Goal: Task Accomplishment & Management: Complete application form

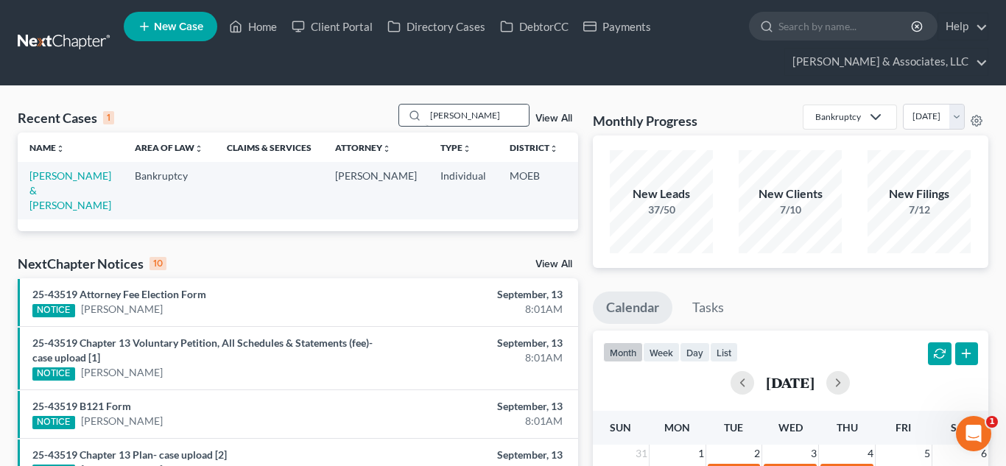
click at [483, 111] on input "[PERSON_NAME]" at bounding box center [477, 115] width 103 height 21
type input "k"
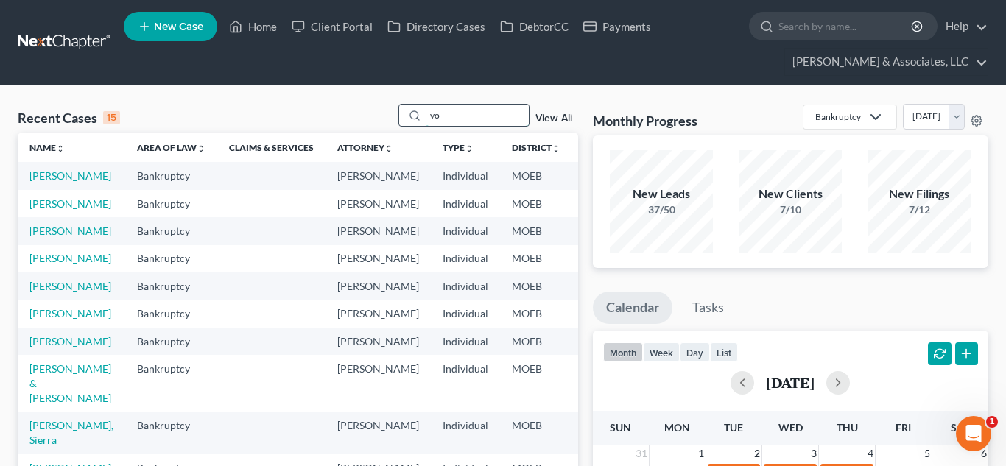
type input "v"
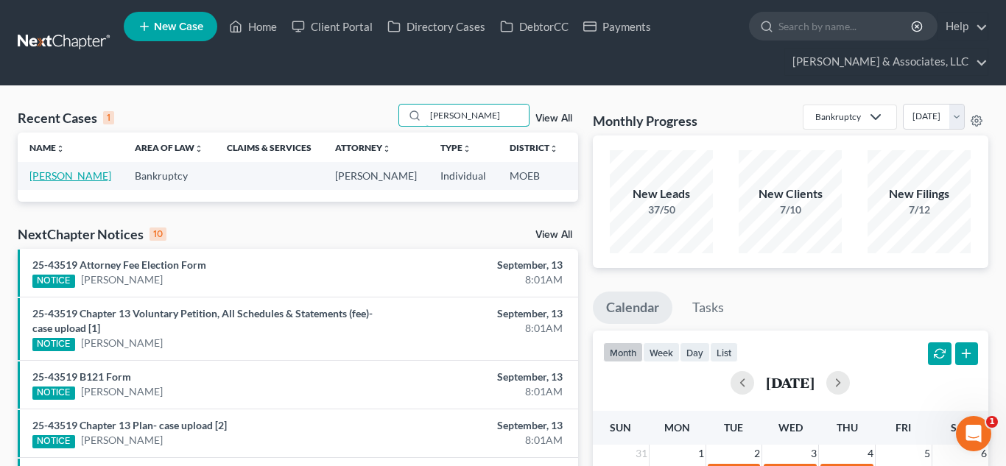
type input "[PERSON_NAME]"
click at [51, 176] on link "[PERSON_NAME]" at bounding box center [70, 175] width 82 height 13
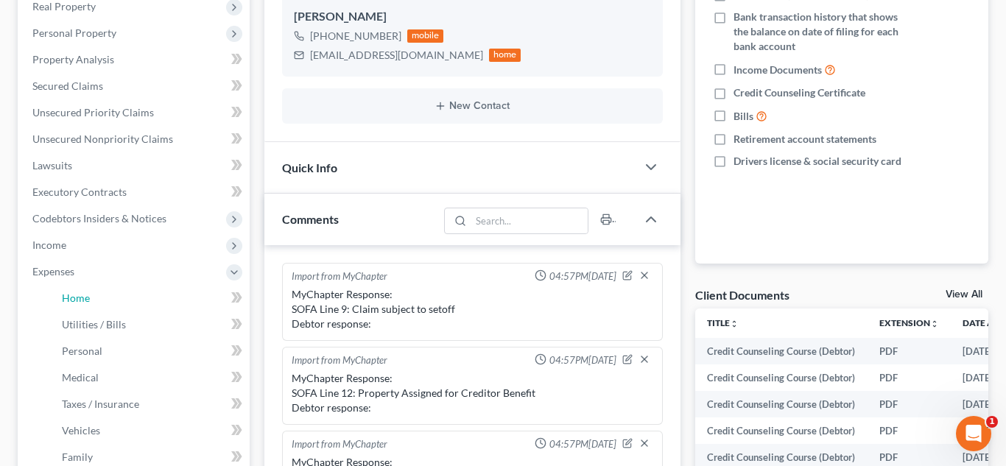
scroll to position [489, 0]
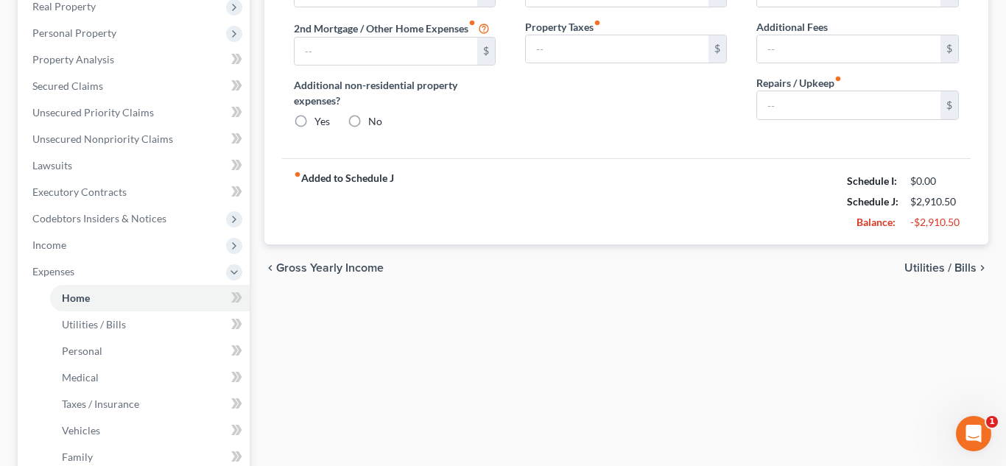
type input "700.00"
radio input "true"
type input "0.00"
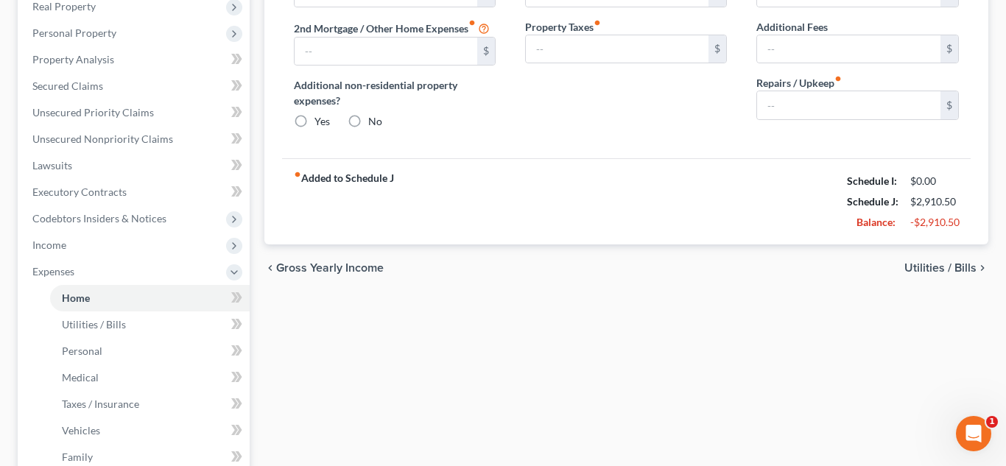
type input "0.00"
type input "40.00"
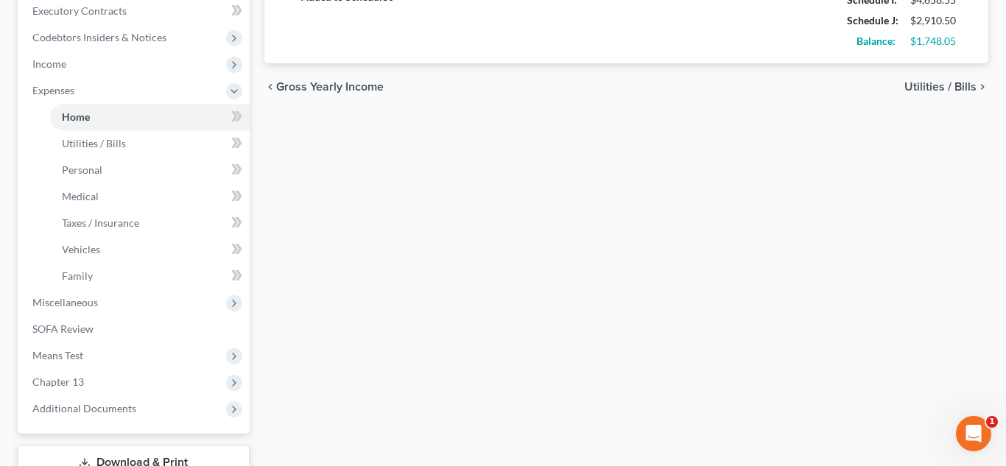
scroll to position [507, 0]
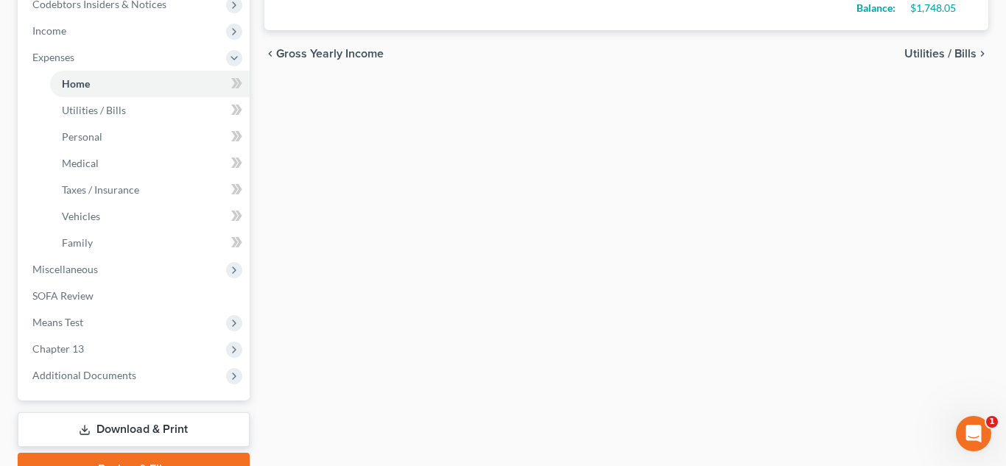
click at [140, 428] on link "Download & Print" at bounding box center [134, 429] width 232 height 35
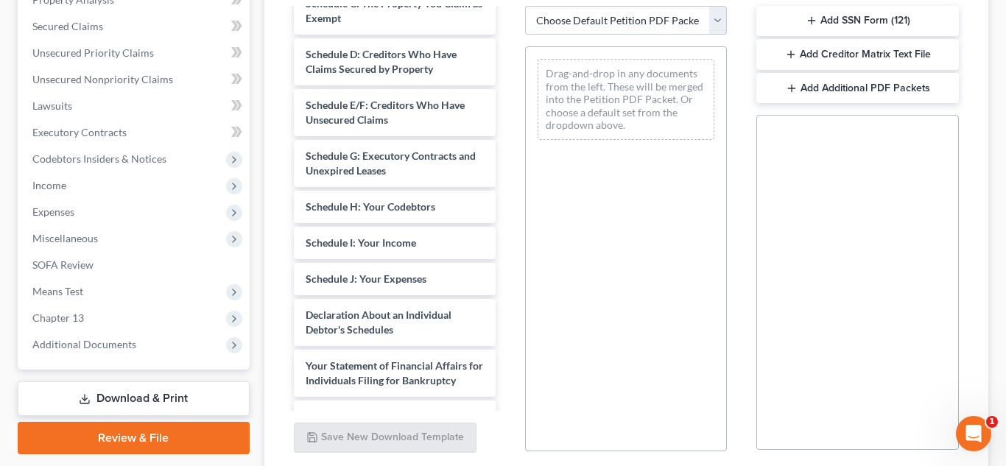
scroll to position [683, 0]
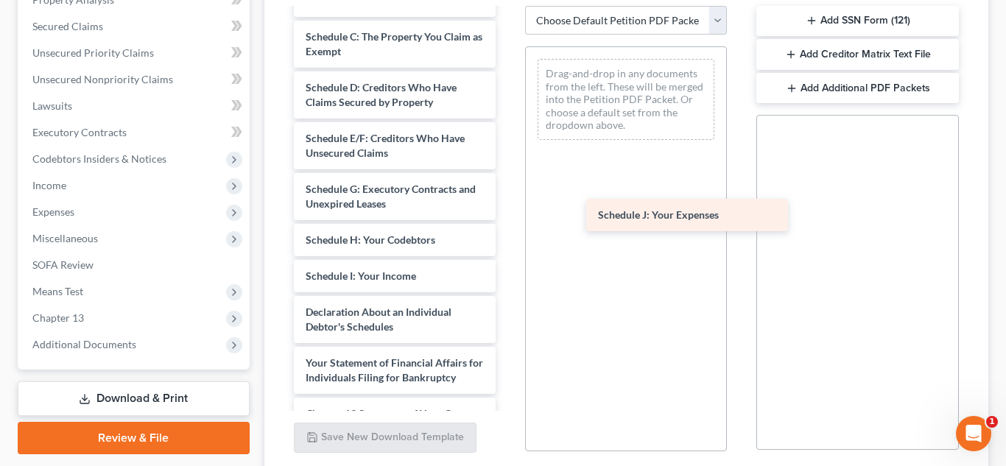
drag, startPoint x: 393, startPoint y: 314, endPoint x: 695, endPoint y: 212, distance: 317.9
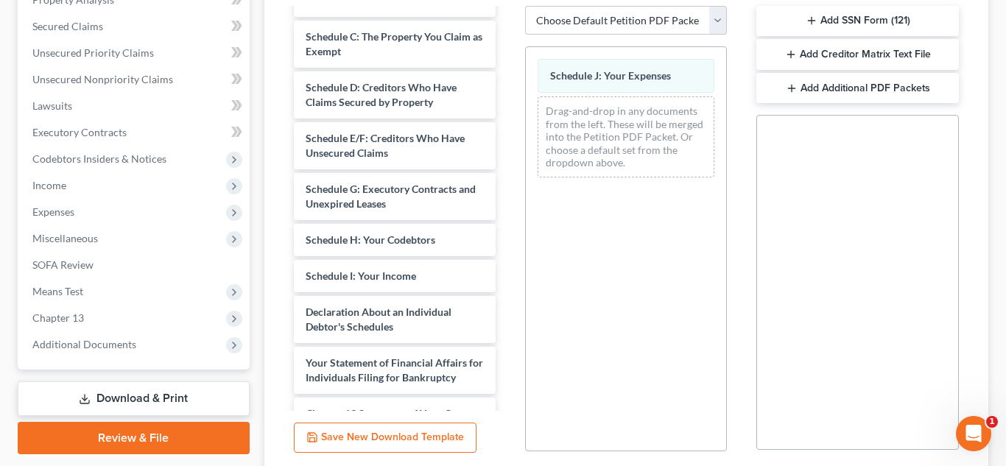
scroll to position [470, 0]
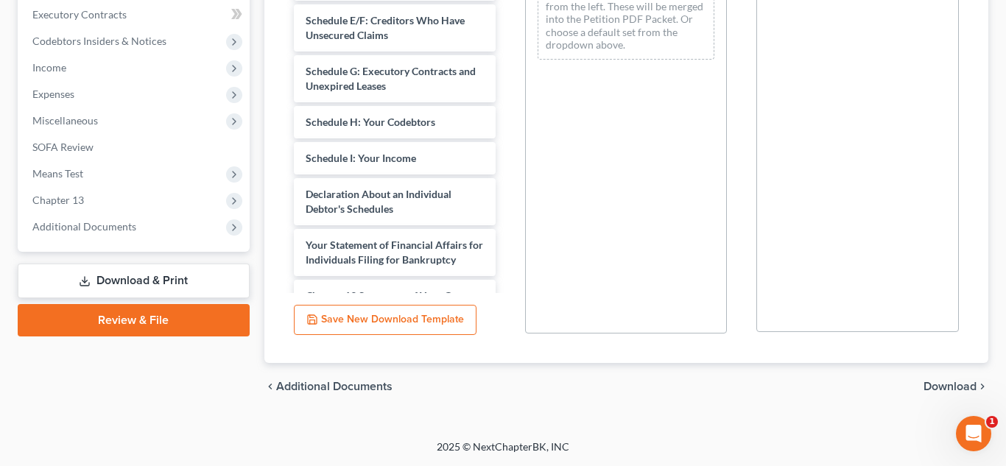
click at [946, 384] on span "Download" at bounding box center [950, 387] width 53 height 12
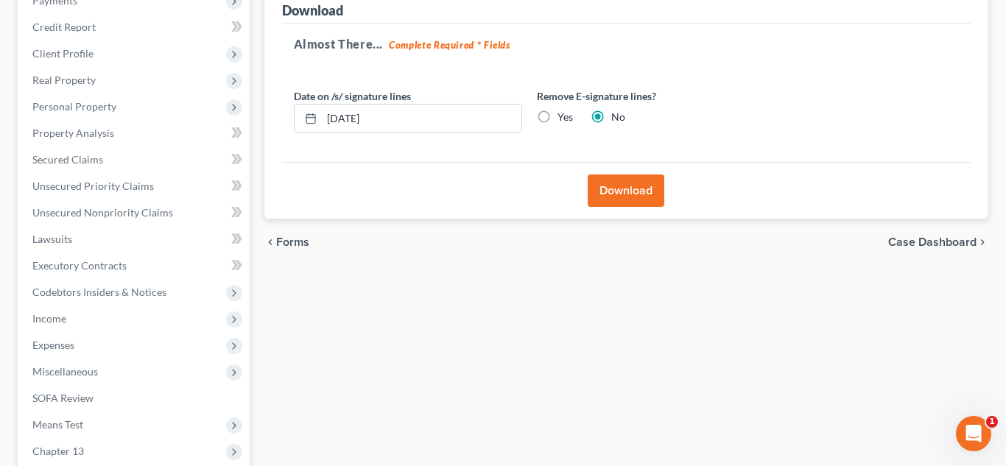
scroll to position [214, 0]
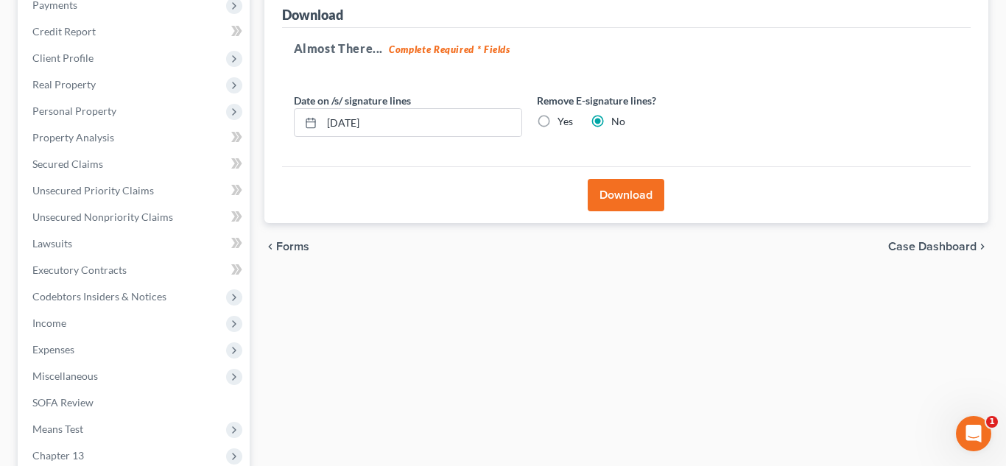
click at [626, 198] on button "Download" at bounding box center [626, 195] width 77 height 32
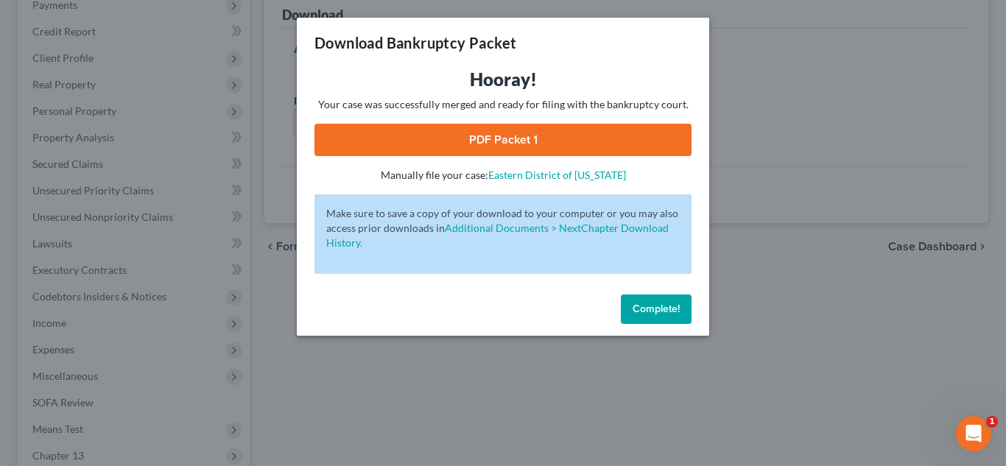
click at [520, 132] on link "PDF Packet 1" at bounding box center [503, 140] width 377 height 32
click at [649, 310] on span "Complete!" at bounding box center [656, 309] width 47 height 13
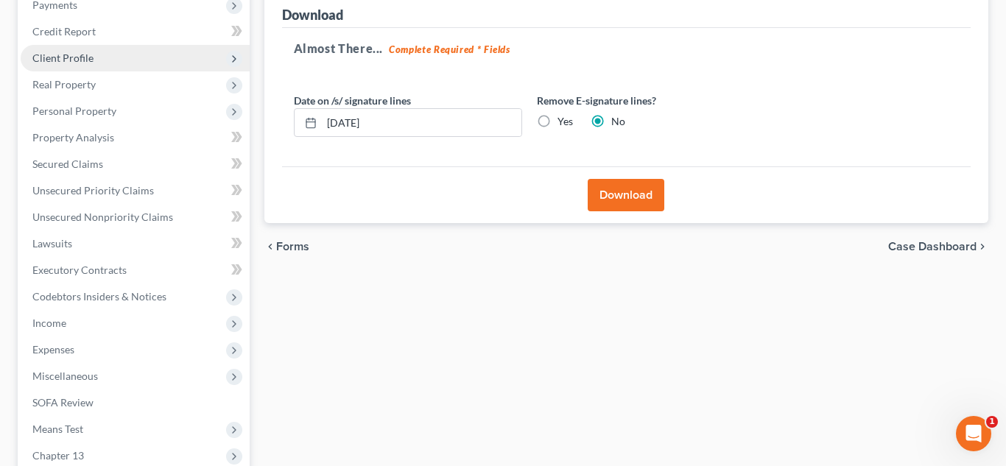
click at [70, 63] on span "Client Profile" at bounding box center [62, 58] width 61 height 13
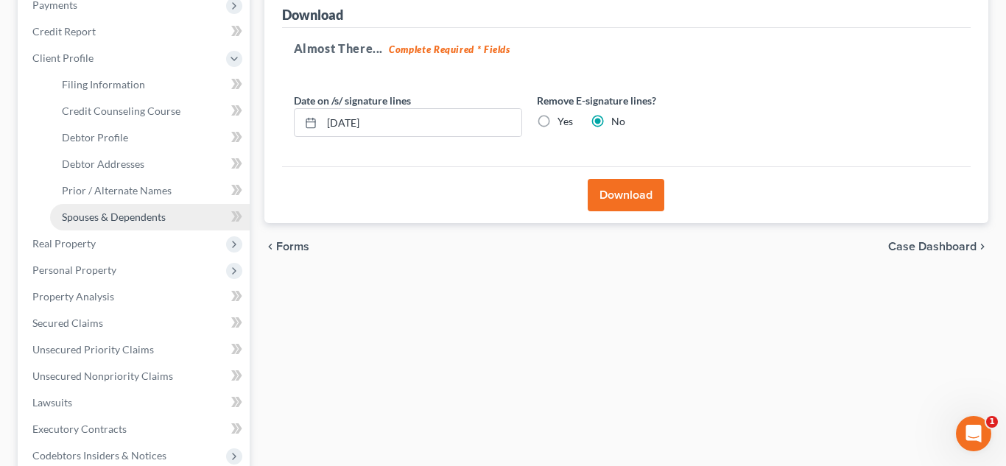
click at [90, 214] on span "Spouses & Dependents" at bounding box center [114, 217] width 104 height 13
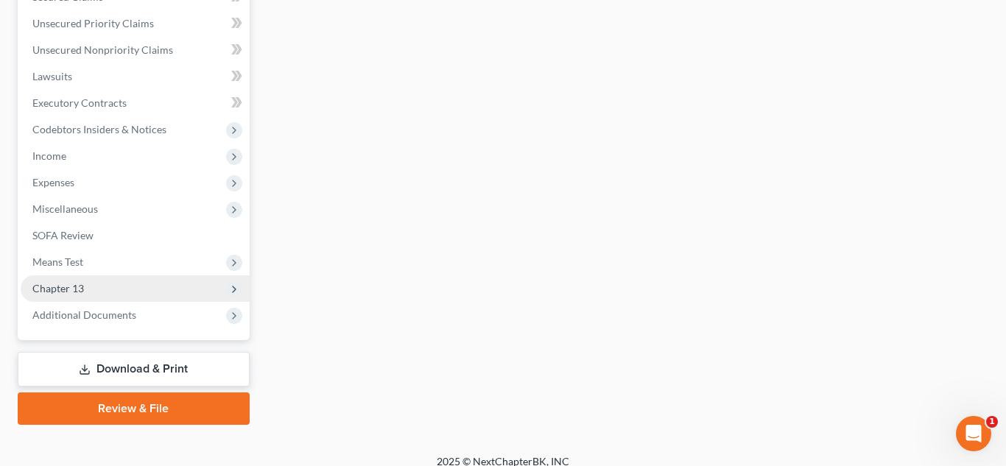
scroll to position [543, 0]
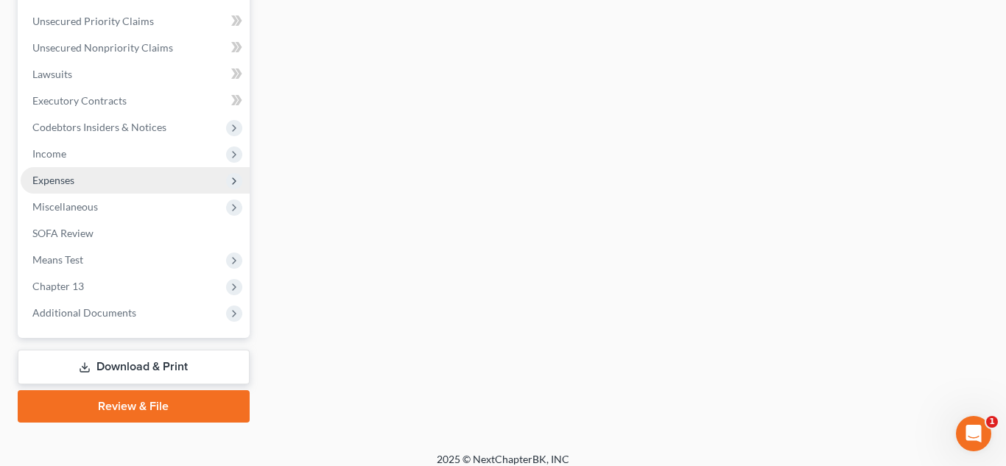
click at [49, 178] on span "Expenses" at bounding box center [53, 180] width 42 height 13
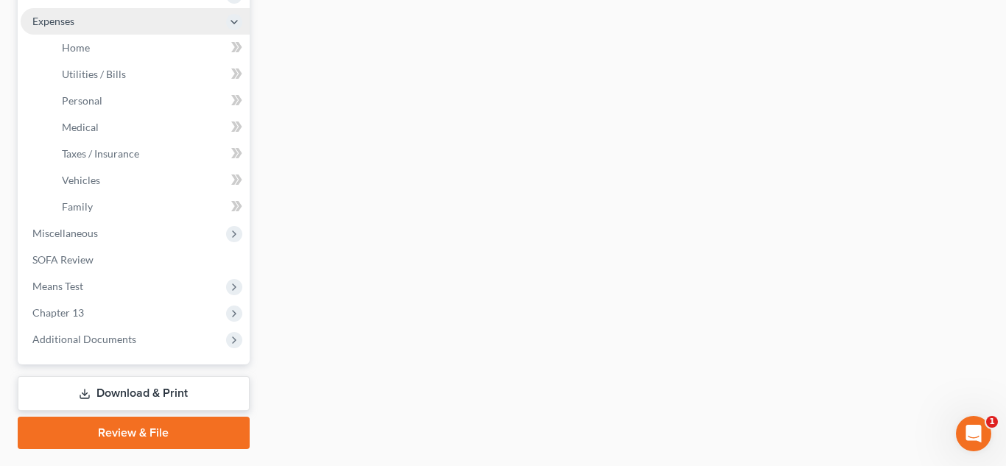
scroll to position [384, 0]
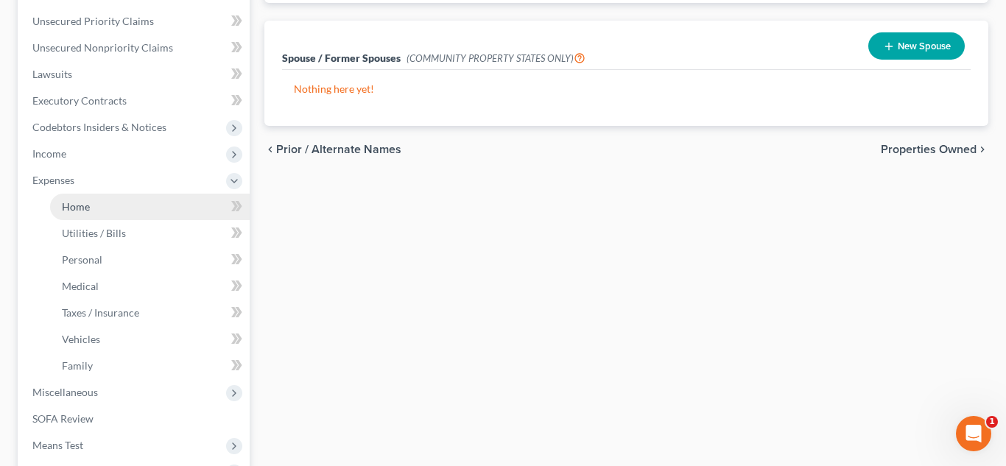
click at [79, 211] on span "Home" at bounding box center [76, 206] width 28 height 13
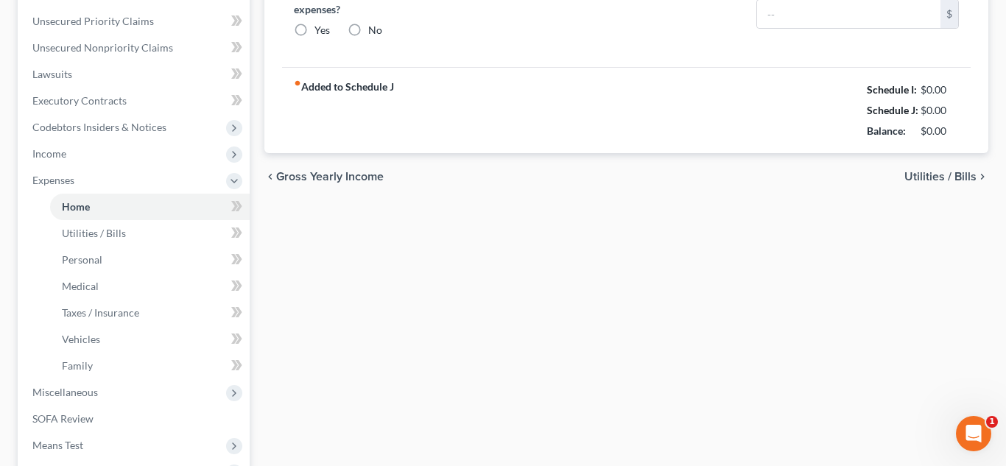
scroll to position [260, 0]
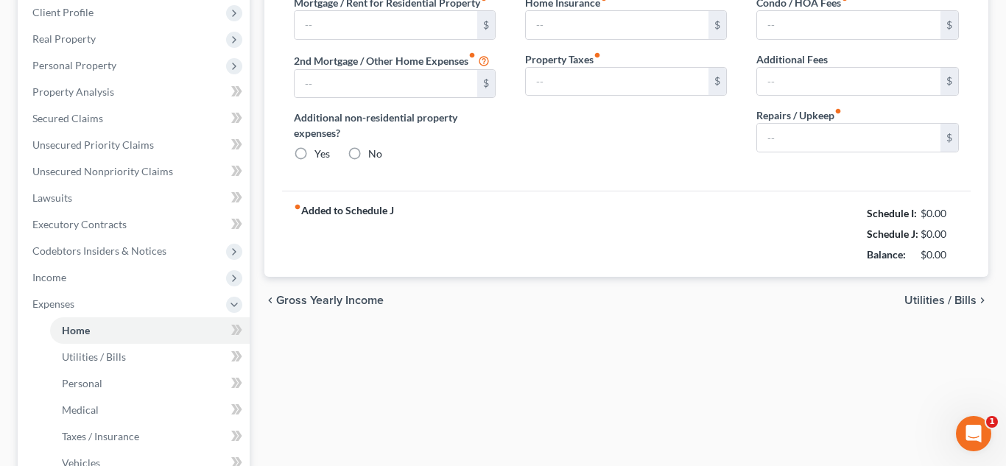
type input "700.00"
radio input "true"
type input "0.00"
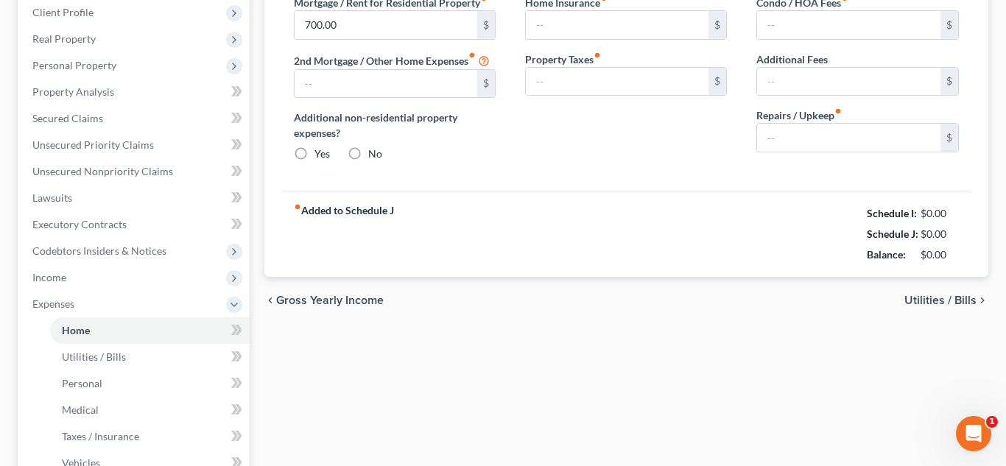
type input "0.00"
type input "40.00"
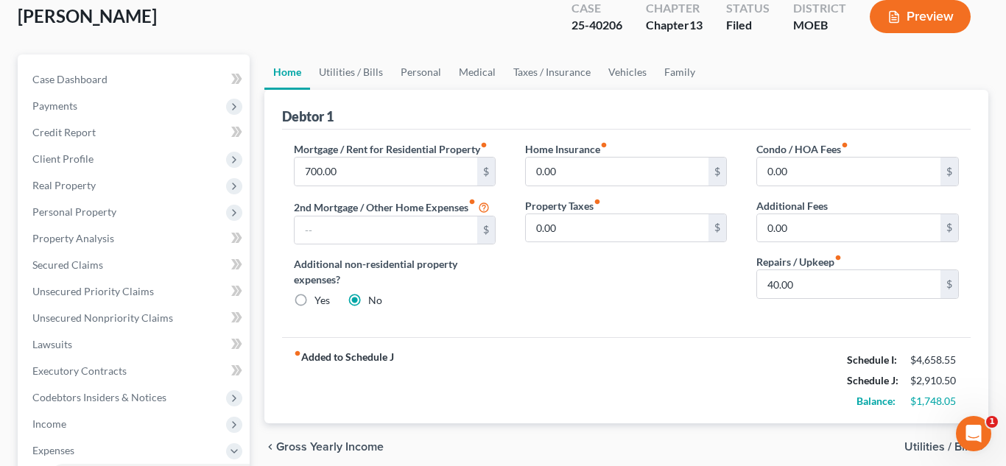
scroll to position [95, 0]
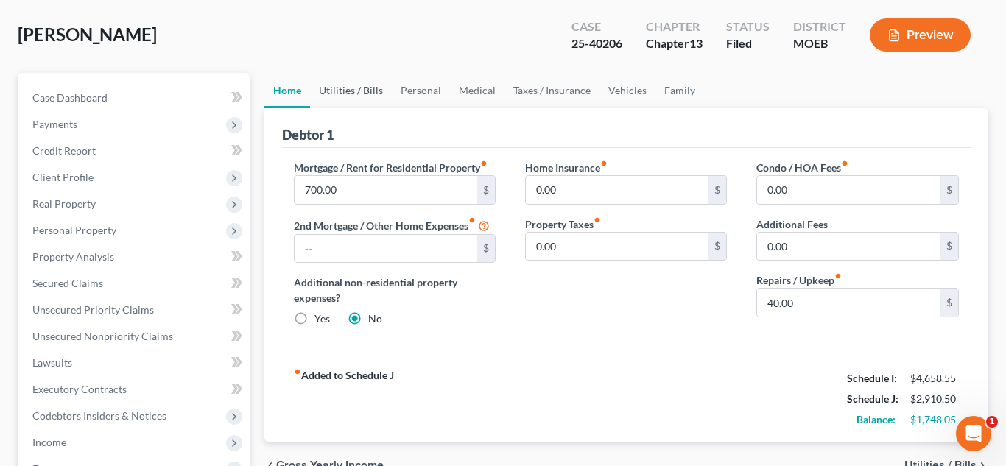
click at [356, 100] on link "Utilities / Bills" at bounding box center [351, 90] width 82 height 35
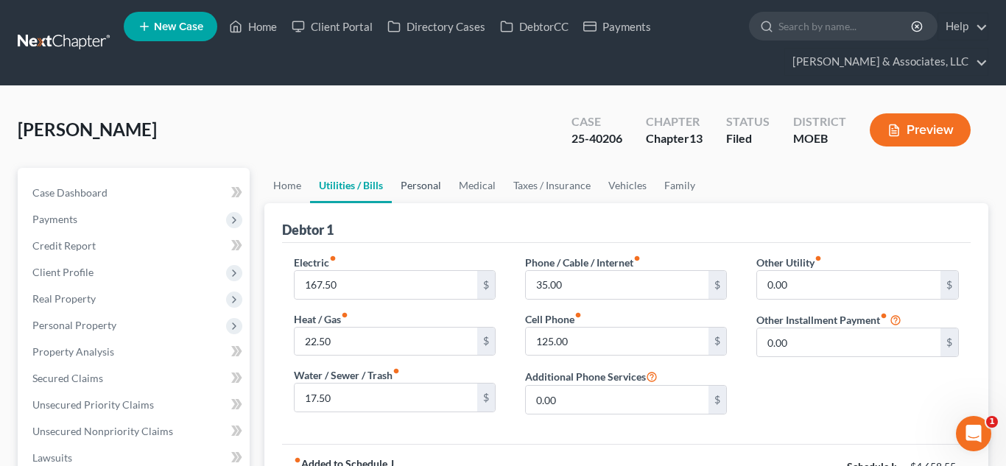
click at [427, 201] on link "Personal" at bounding box center [421, 185] width 58 height 35
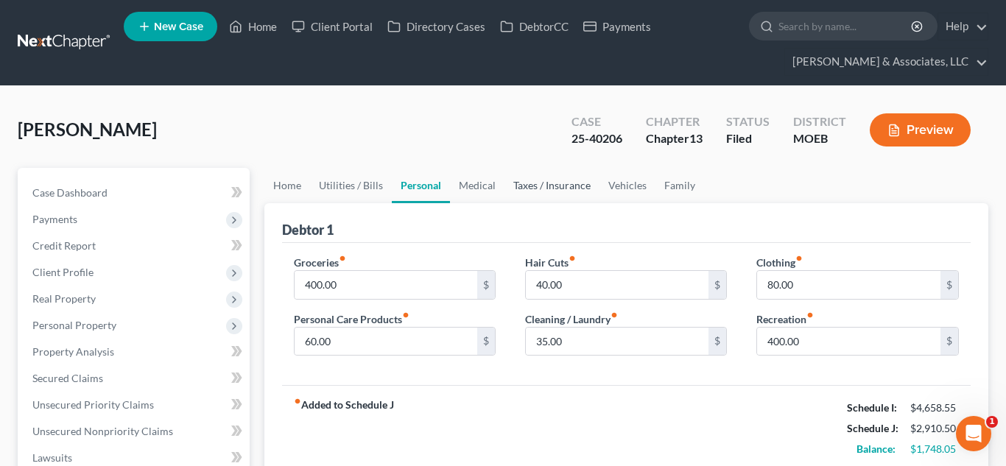
click at [505, 195] on link "Taxes / Insurance" at bounding box center [552, 185] width 95 height 35
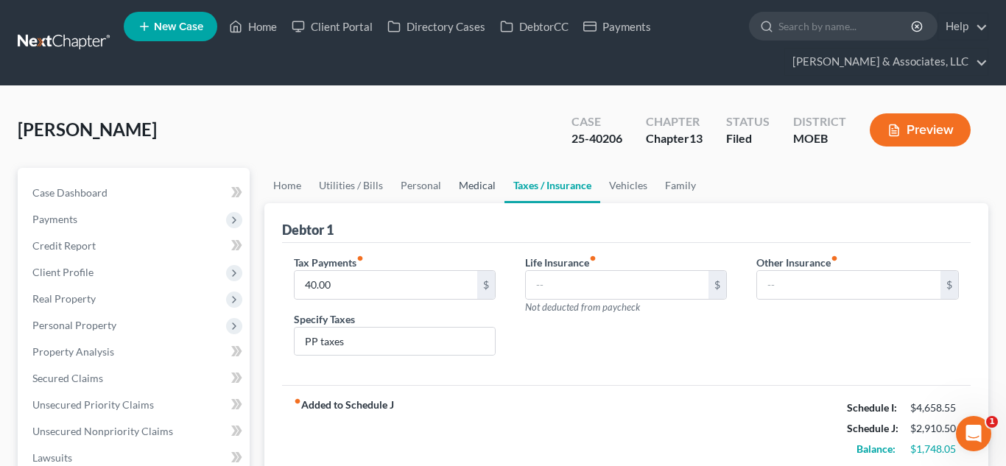
click at [457, 185] on link "Medical" at bounding box center [477, 185] width 55 height 35
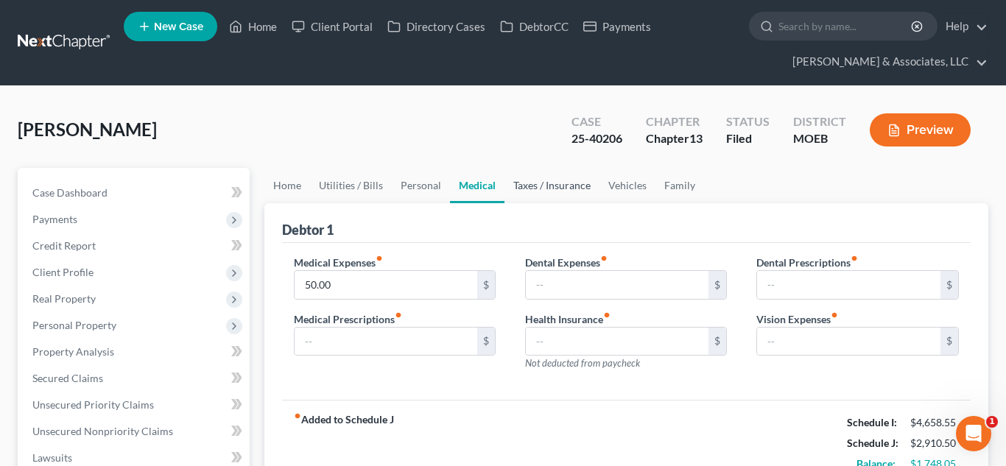
click at [552, 195] on link "Taxes / Insurance" at bounding box center [552, 185] width 95 height 35
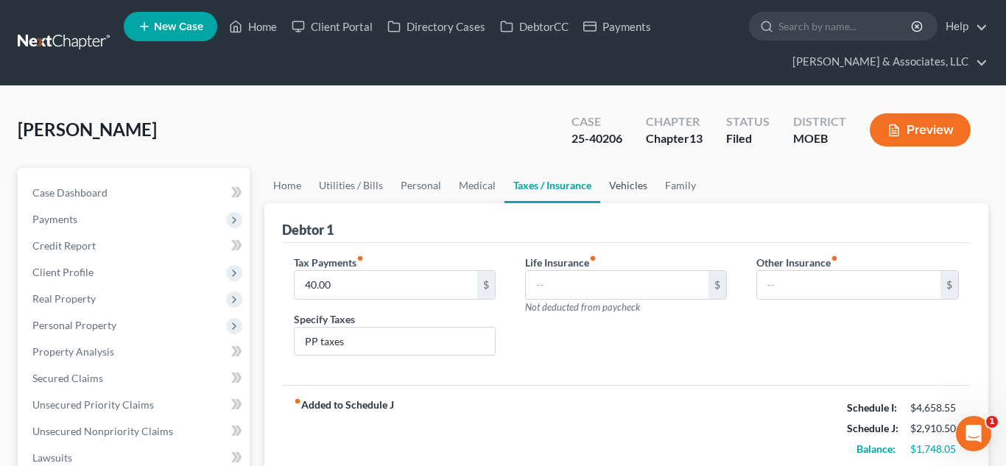
click at [644, 192] on link "Vehicles" at bounding box center [628, 185] width 56 height 35
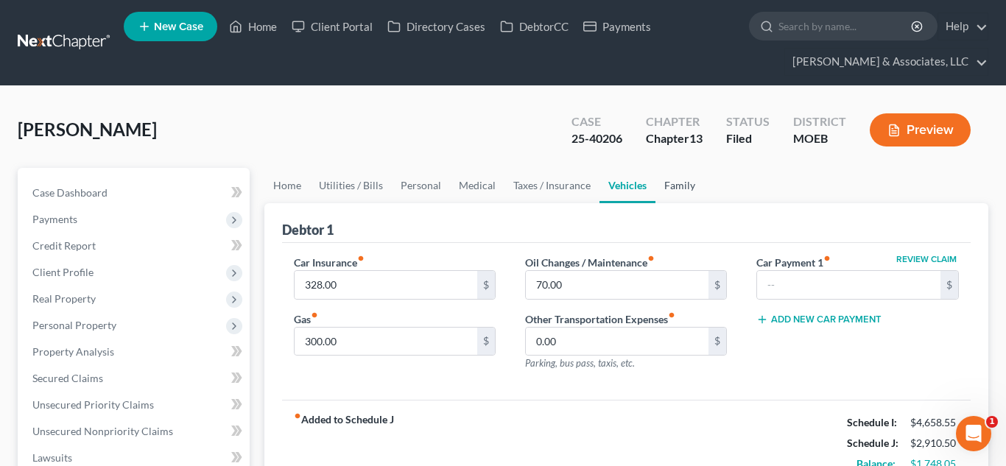
click at [684, 192] on link "Family" at bounding box center [680, 185] width 49 height 35
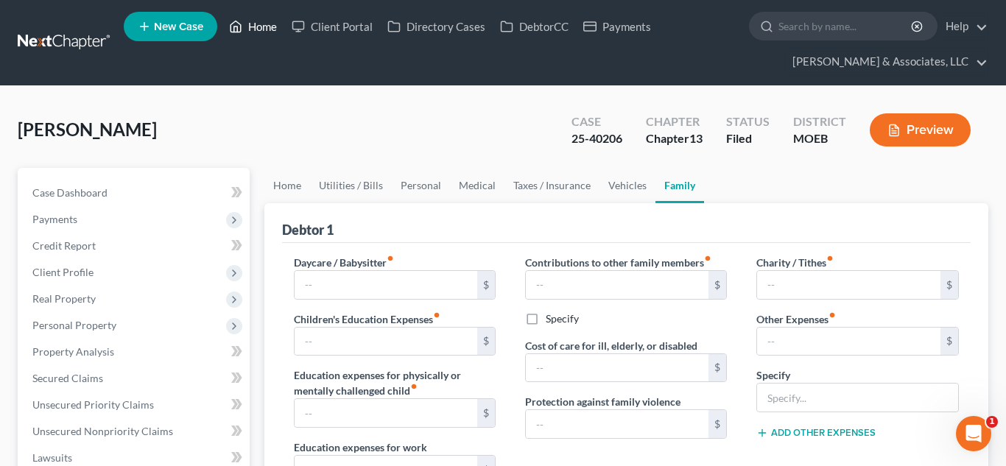
click at [273, 21] on link "Home" at bounding box center [253, 26] width 63 height 27
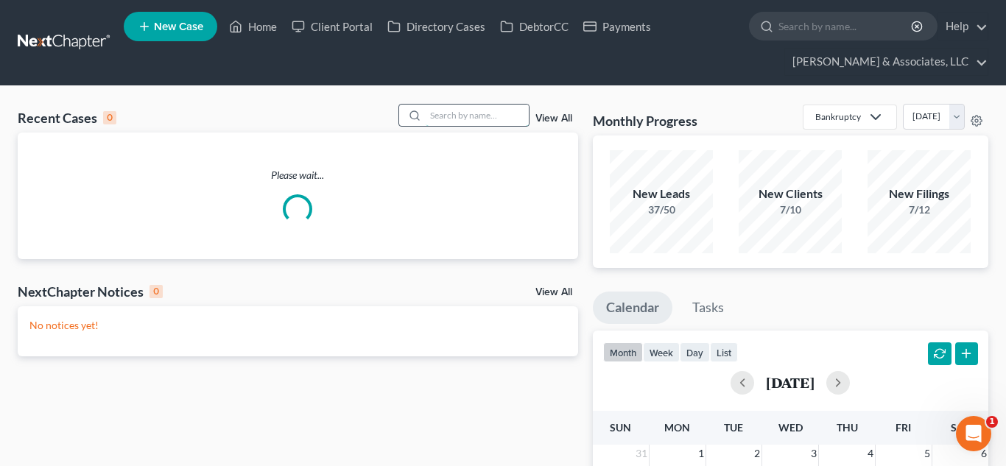
click at [453, 116] on input "search" at bounding box center [477, 115] width 103 height 21
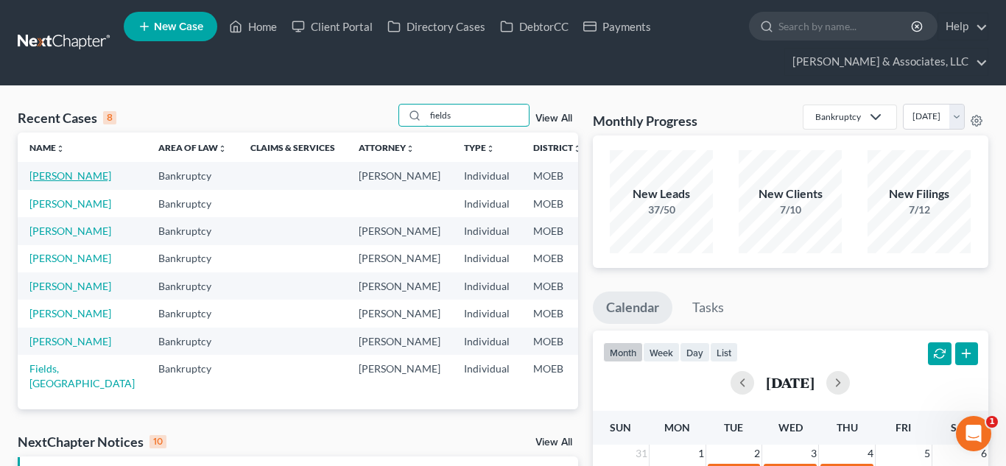
type input "fields"
click at [46, 182] on link "[PERSON_NAME]" at bounding box center [70, 175] width 82 height 13
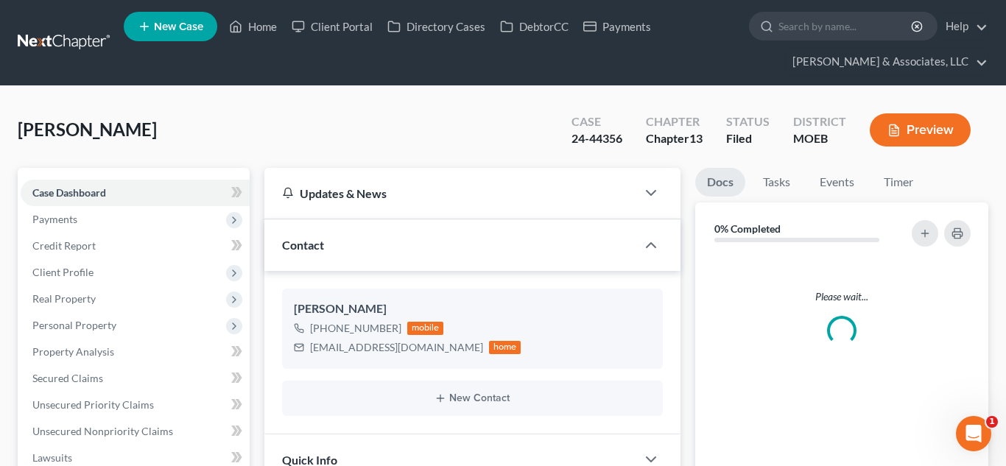
scroll to position [396, 0]
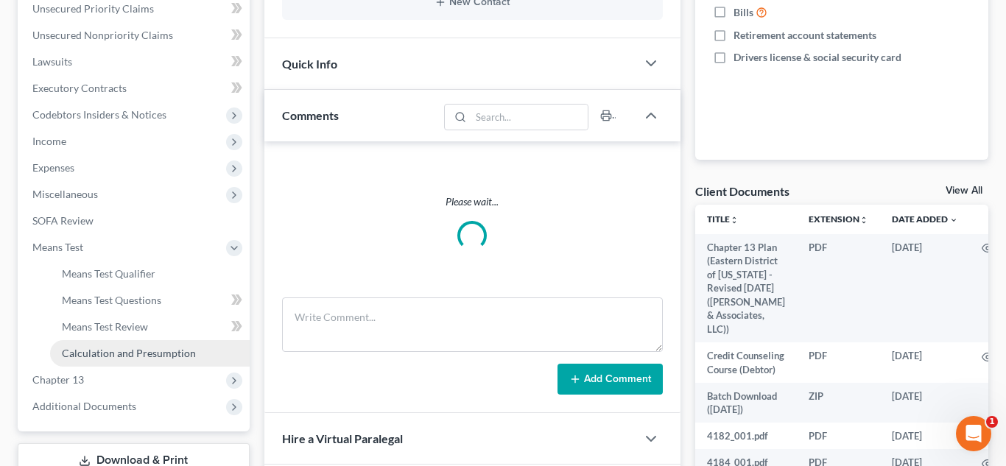
click at [114, 354] on span "Calculation and Presumption" at bounding box center [129, 353] width 134 height 13
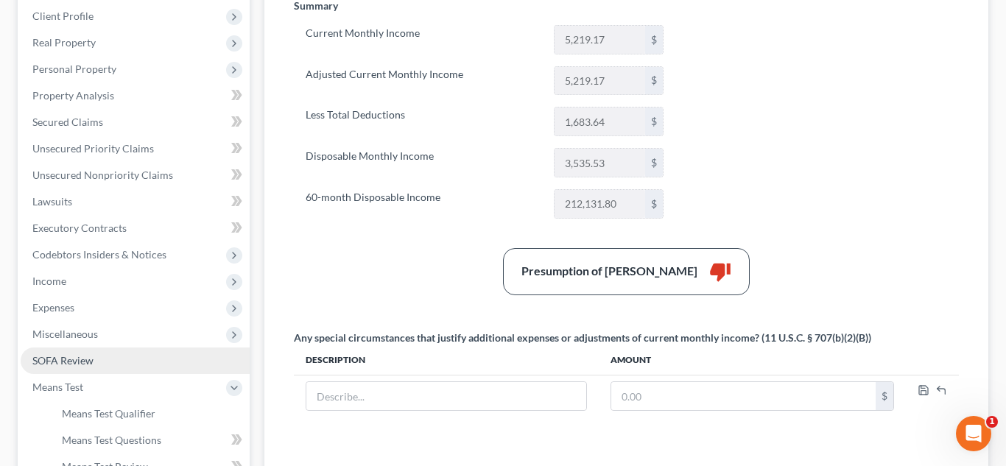
scroll to position [273, 0]
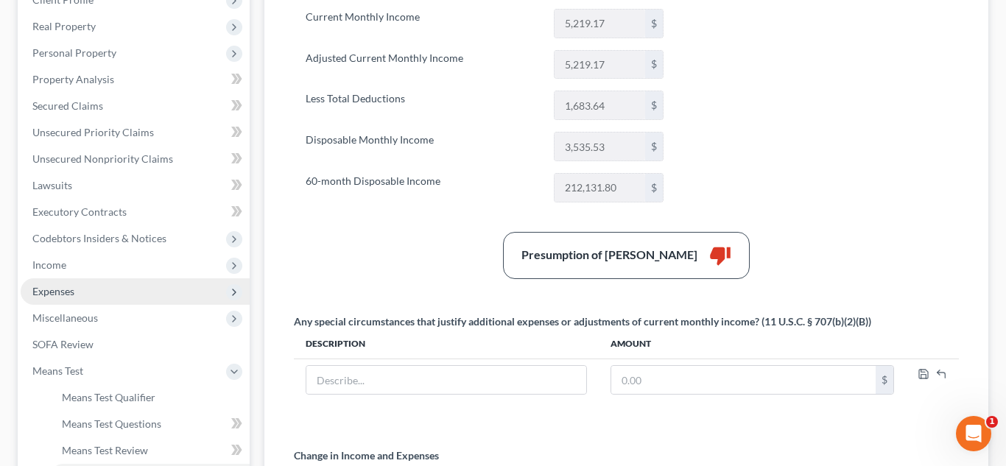
click at [57, 292] on span "Expenses" at bounding box center [53, 291] width 42 height 13
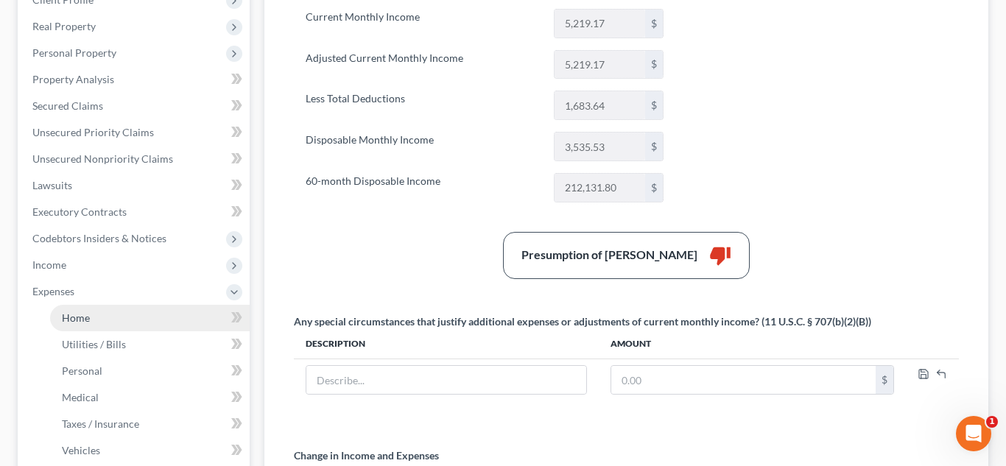
click at [73, 317] on span "Home" at bounding box center [76, 318] width 28 height 13
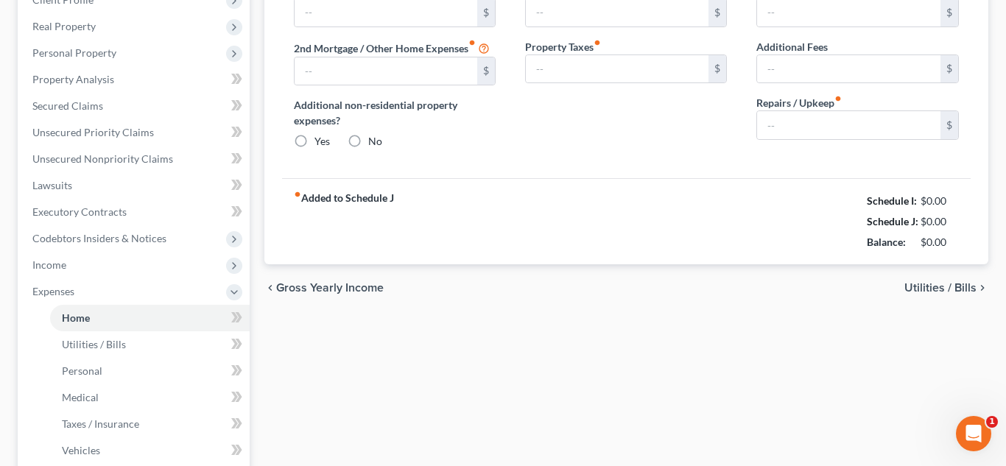
scroll to position [80, 0]
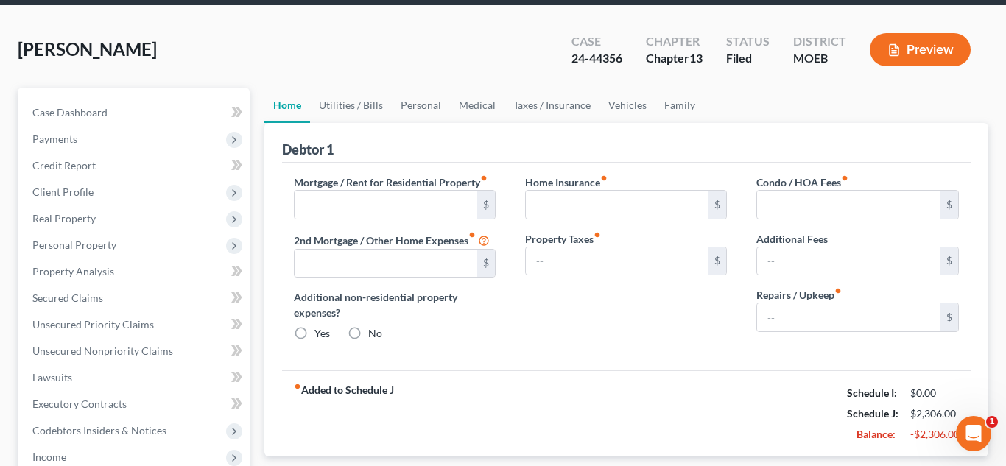
type input "600.00"
type input "0.00"
radio input "true"
type input "0.00"
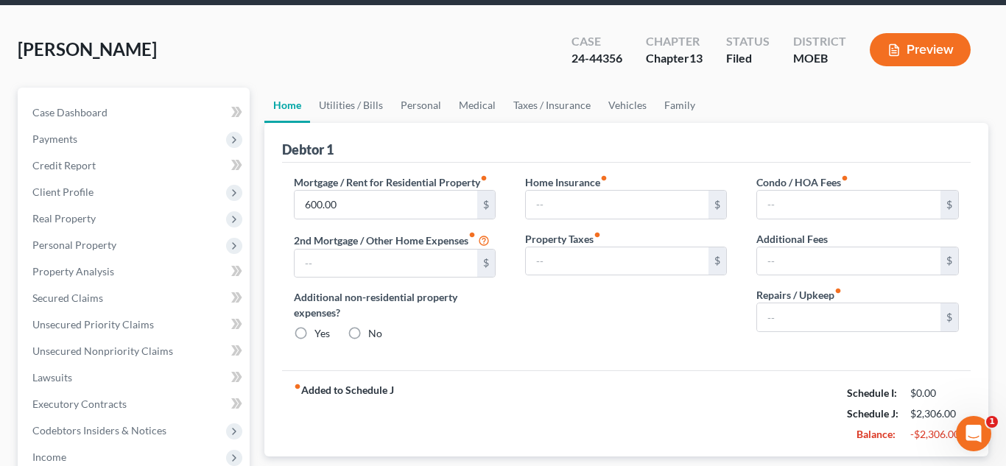
type input "0.00"
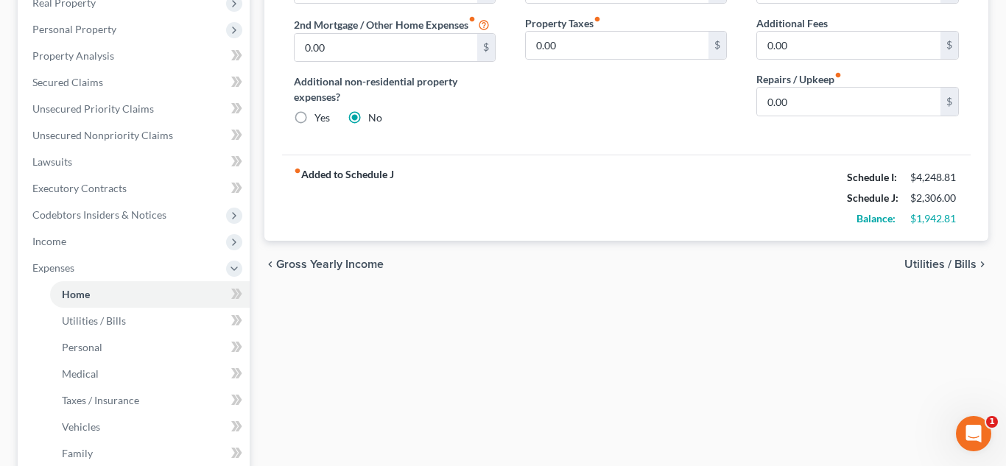
scroll to position [304, 0]
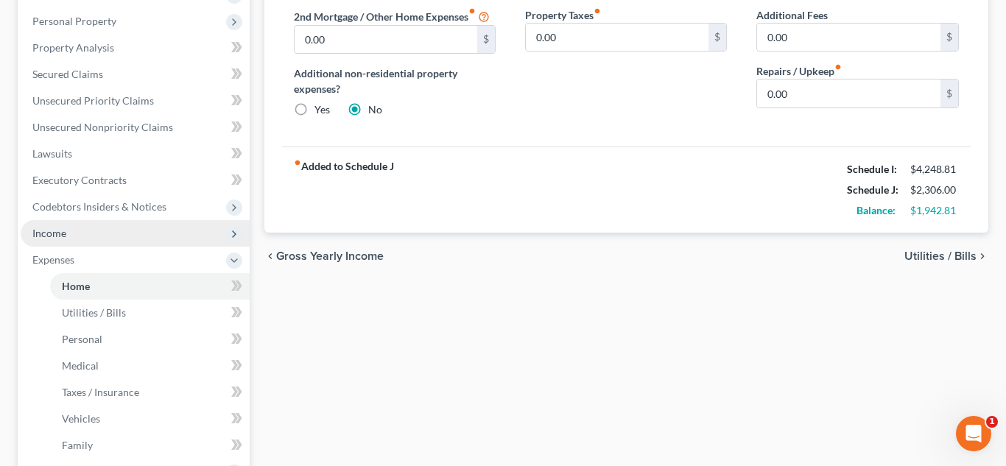
click at [96, 240] on span "Income" at bounding box center [135, 233] width 229 height 27
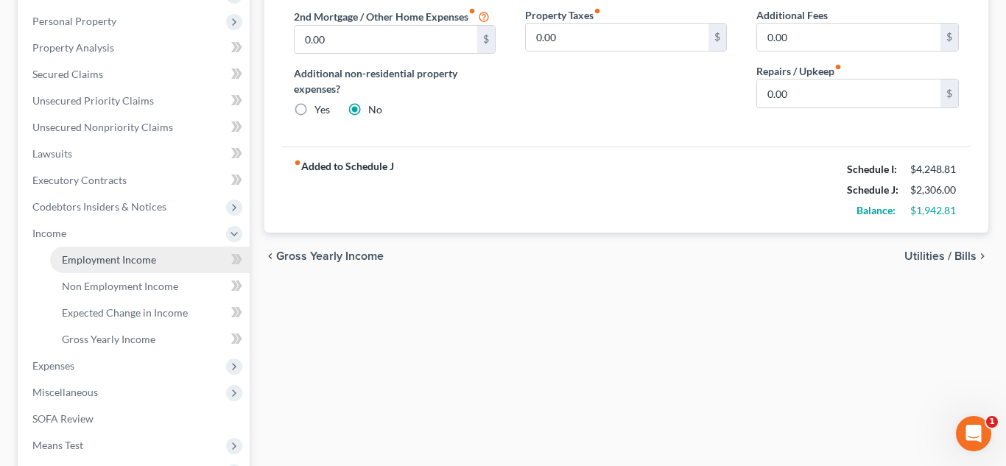
click at [122, 265] on span "Employment Income" at bounding box center [109, 259] width 94 height 13
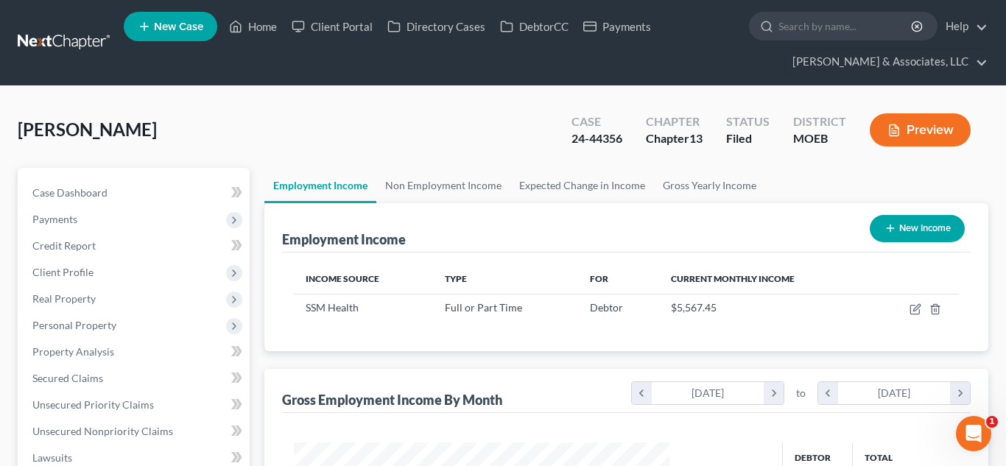
scroll to position [264, 406]
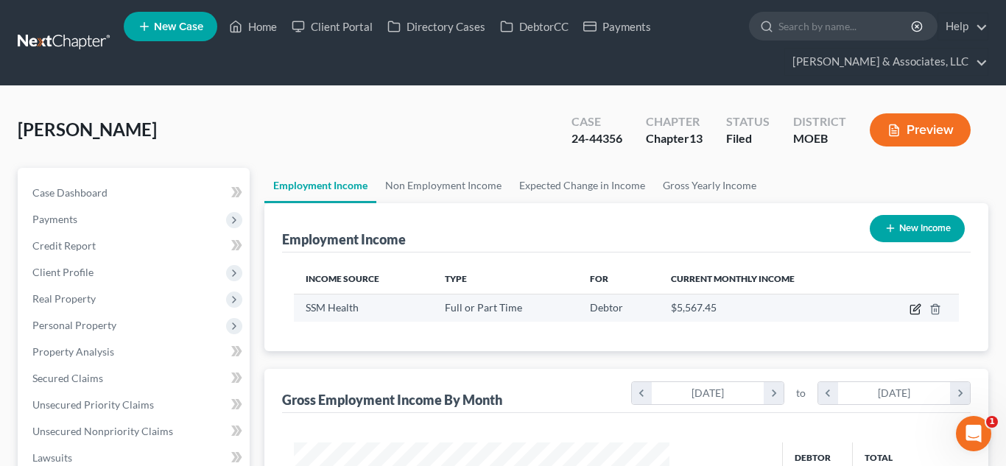
click at [916, 314] on icon "button" at bounding box center [914, 310] width 9 height 9
select select "0"
select select "26"
select select "2"
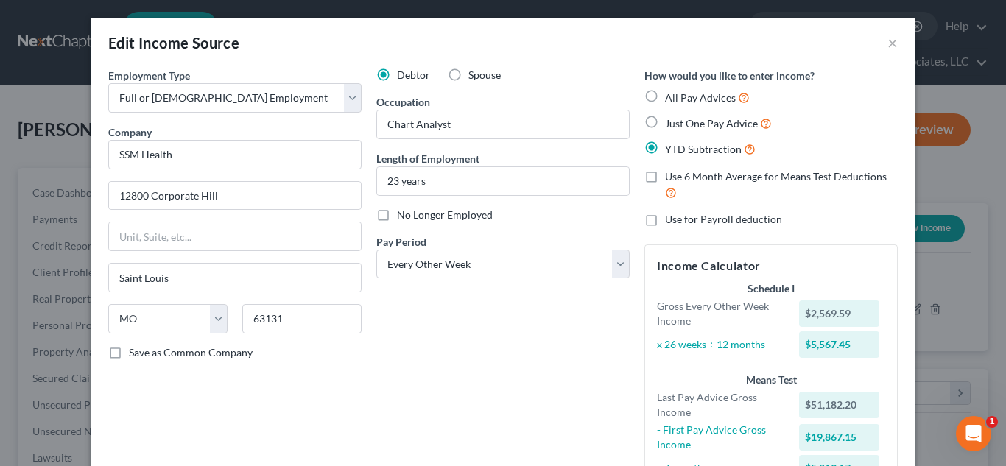
scroll to position [371, 0]
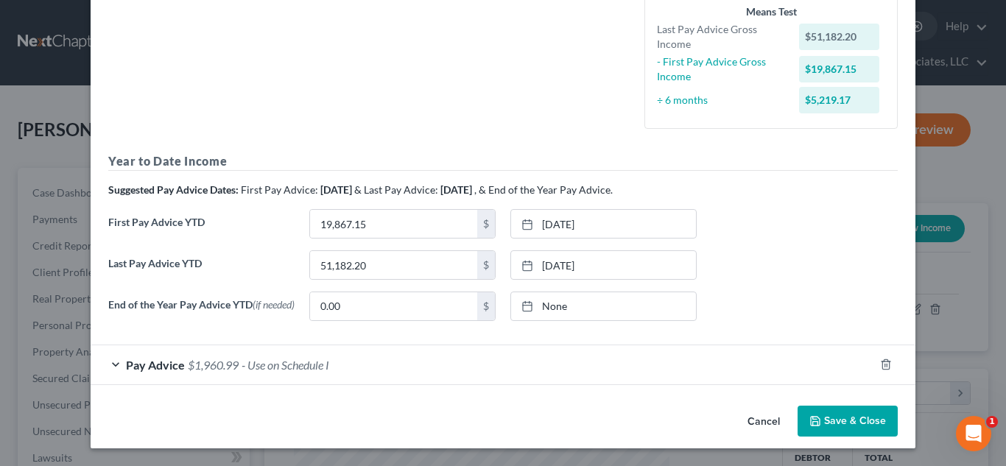
click at [201, 368] on span "$1,960.99" at bounding box center [213, 365] width 51 height 14
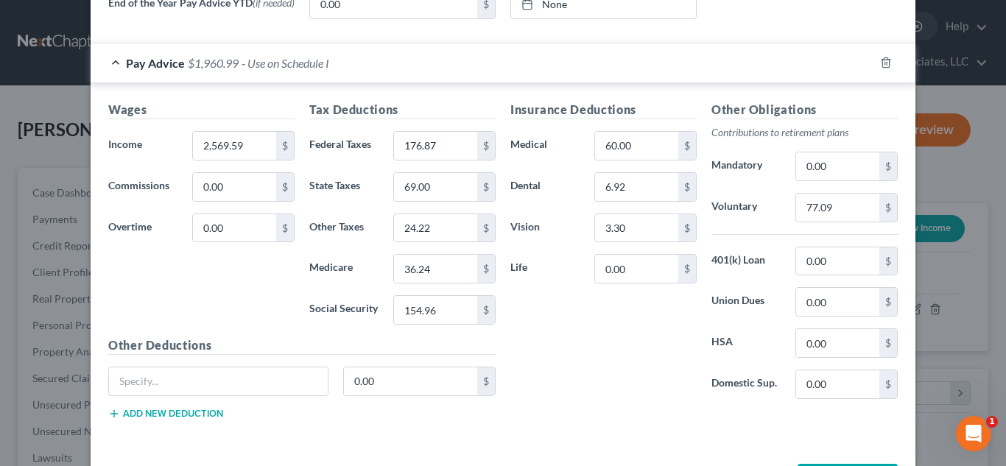
scroll to position [674, 0]
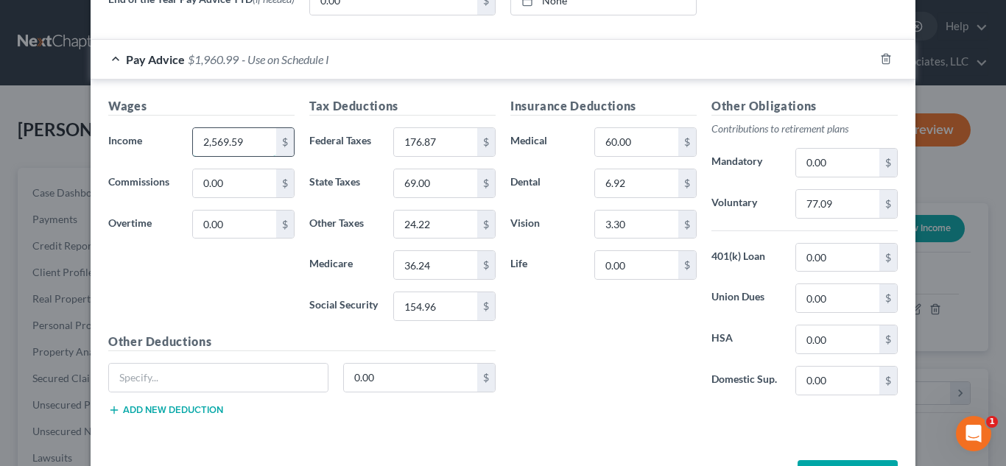
click at [264, 146] on input "2,569.59" at bounding box center [234, 142] width 83 height 28
type input "1,960.16"
type input "103.22"
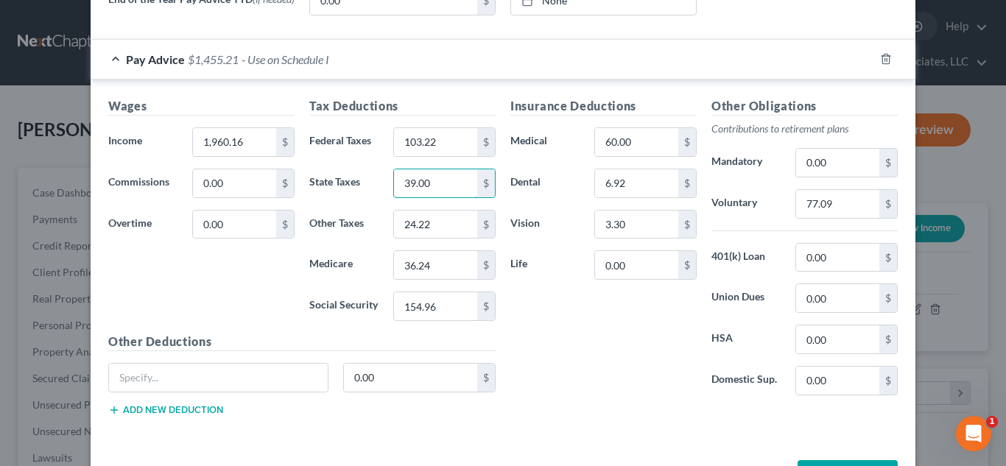
type input "39.00"
type input "18.35"
type input "26.60"
type input "113.74"
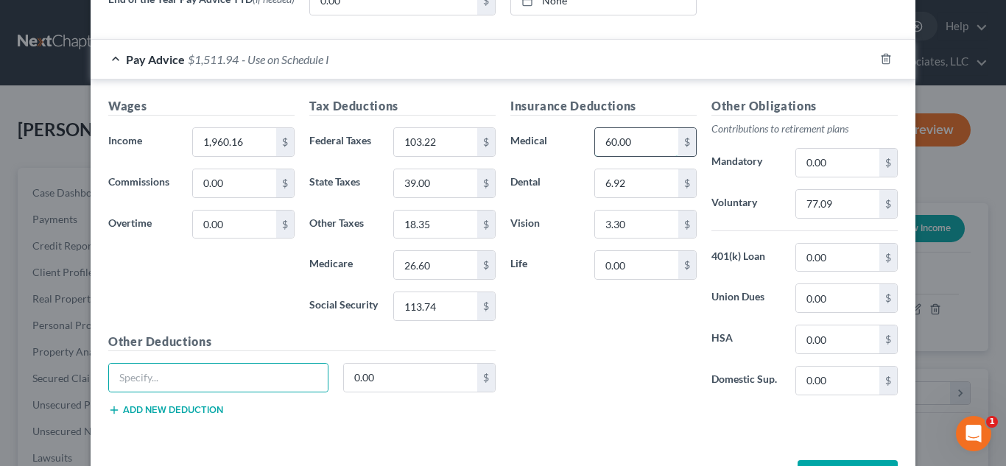
click at [638, 146] on input "60.00" at bounding box center [636, 142] width 83 height 28
type input "64.62"
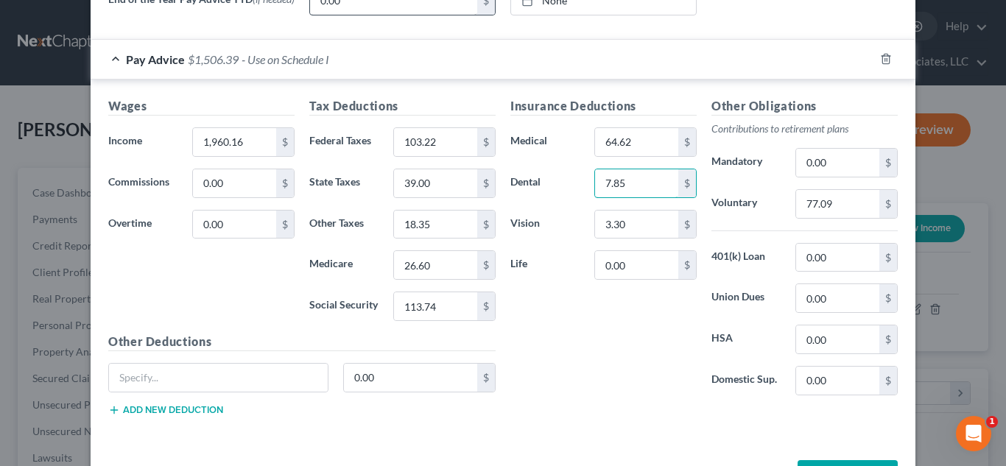
type input "7.85"
click at [846, 200] on input "77.09" at bounding box center [837, 204] width 83 height 28
type input "50.00"
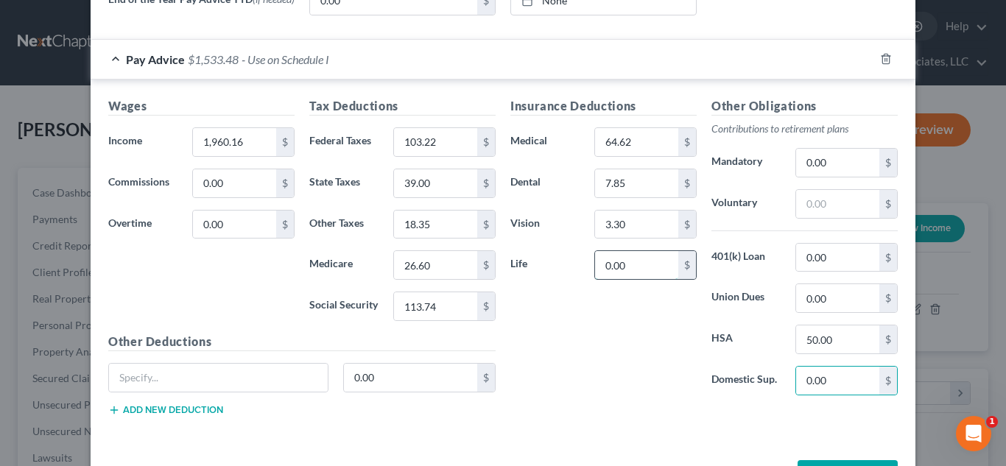
click at [643, 274] on input "0.00" at bounding box center [636, 265] width 83 height 28
type input "6.92"
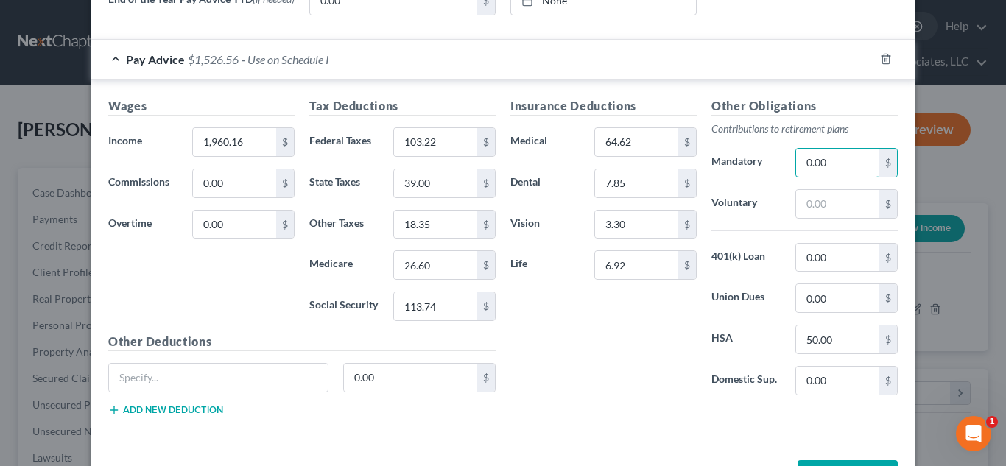
scroll to position [731, 0]
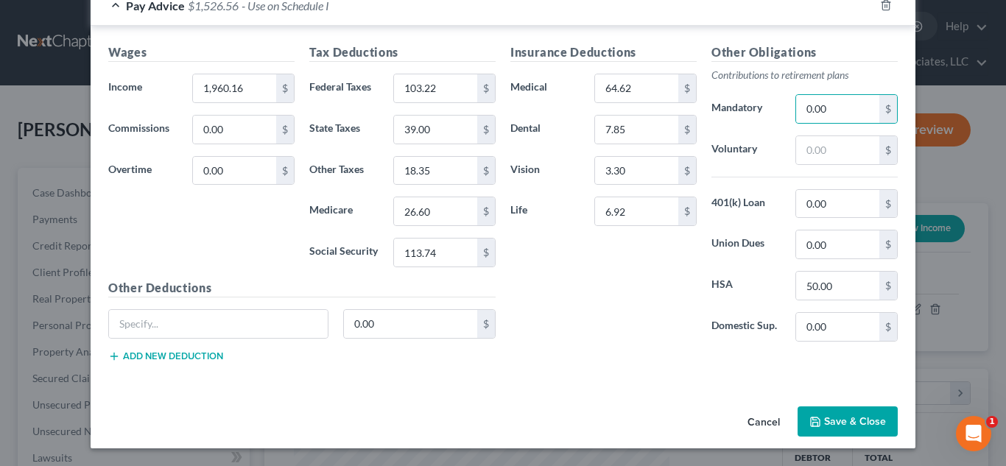
click at [841, 432] on button "Save & Close" at bounding box center [848, 422] width 100 height 31
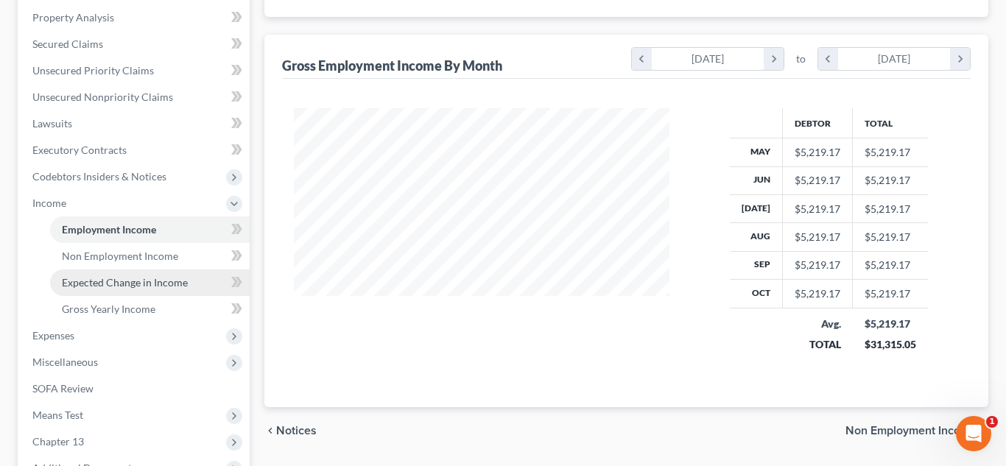
scroll to position [337, 0]
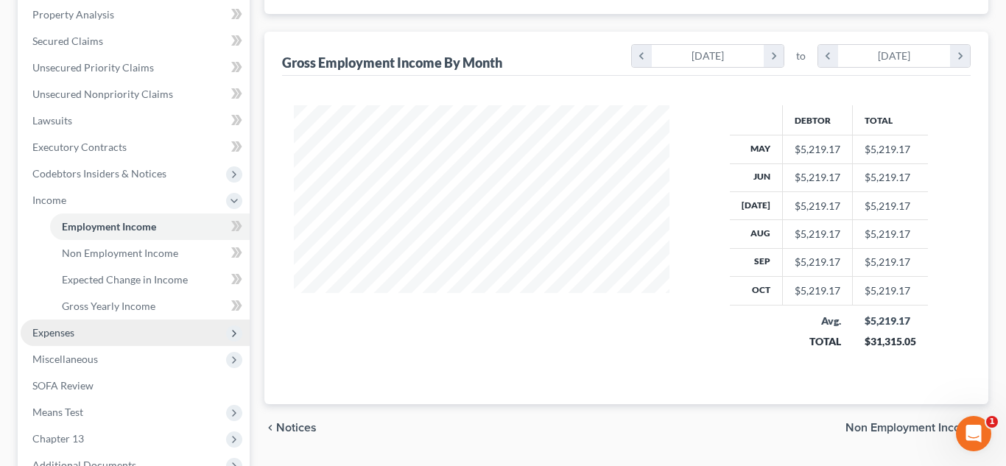
click at [97, 328] on span "Expenses" at bounding box center [135, 333] width 229 height 27
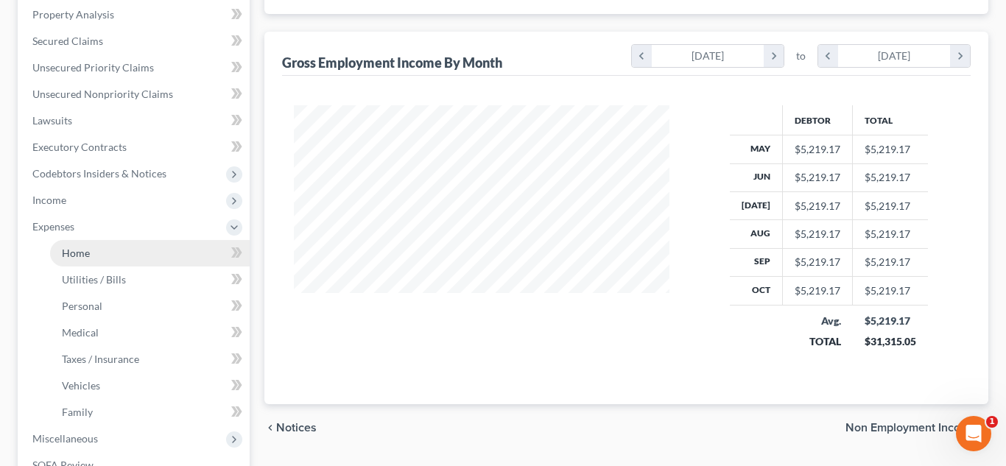
click at [91, 253] on link "Home" at bounding box center [150, 253] width 200 height 27
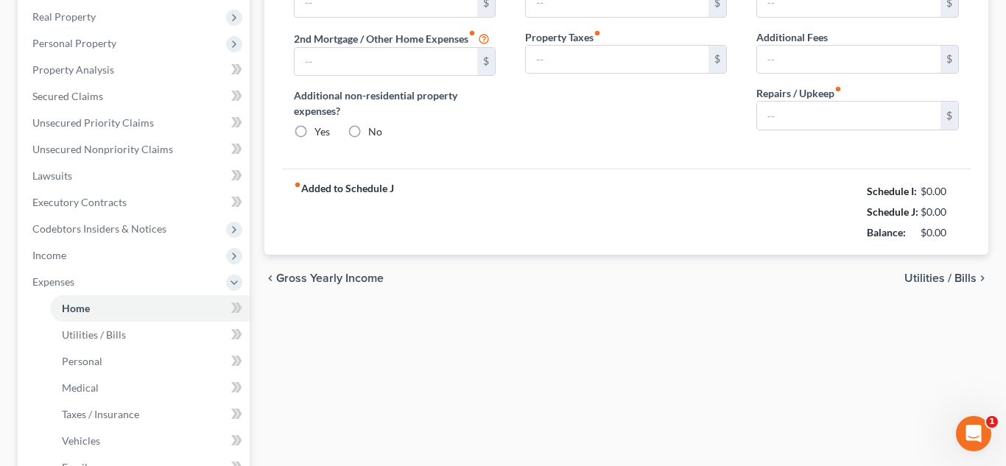
type input "600.00"
type input "0.00"
radio input "true"
type input "0.00"
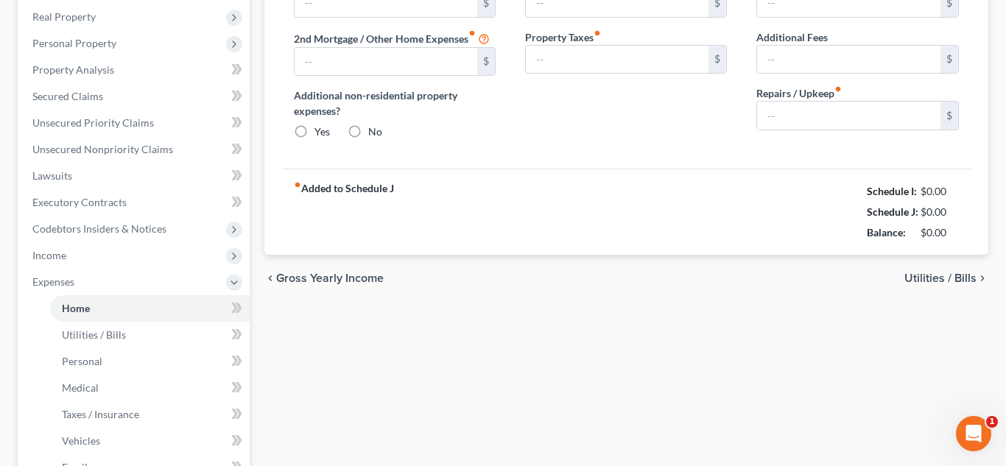
type input "0.00"
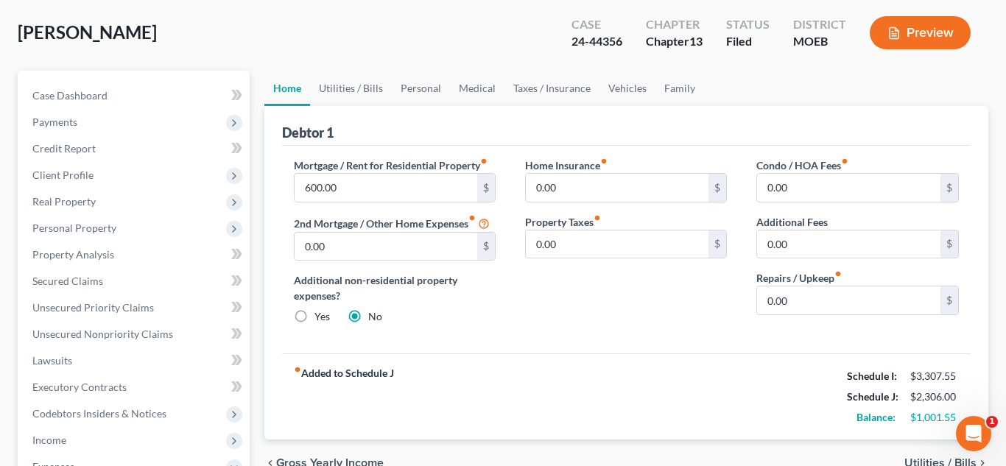
scroll to position [96, 0]
click at [353, 96] on link "Utilities / Bills" at bounding box center [351, 89] width 82 height 35
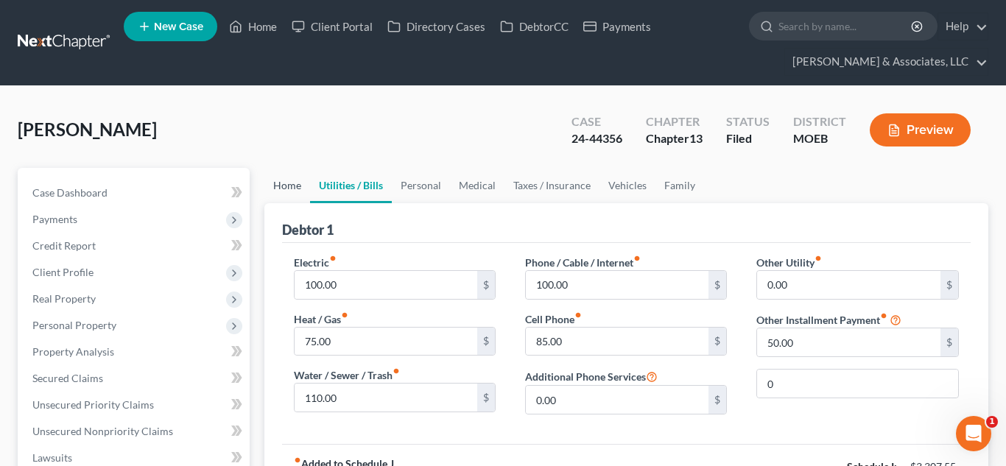
click at [306, 182] on link "Home" at bounding box center [287, 185] width 46 height 35
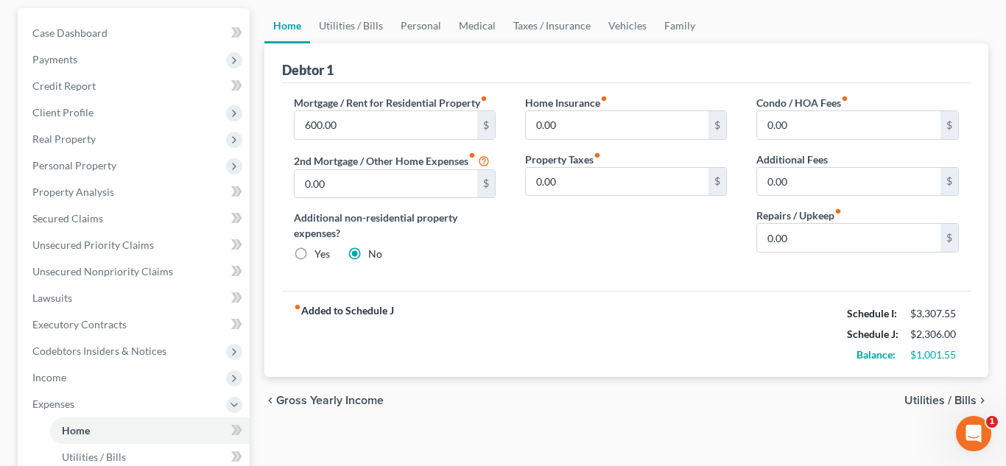
scroll to position [161, 0]
click at [83, 113] on span "Client Profile" at bounding box center [62, 111] width 61 height 13
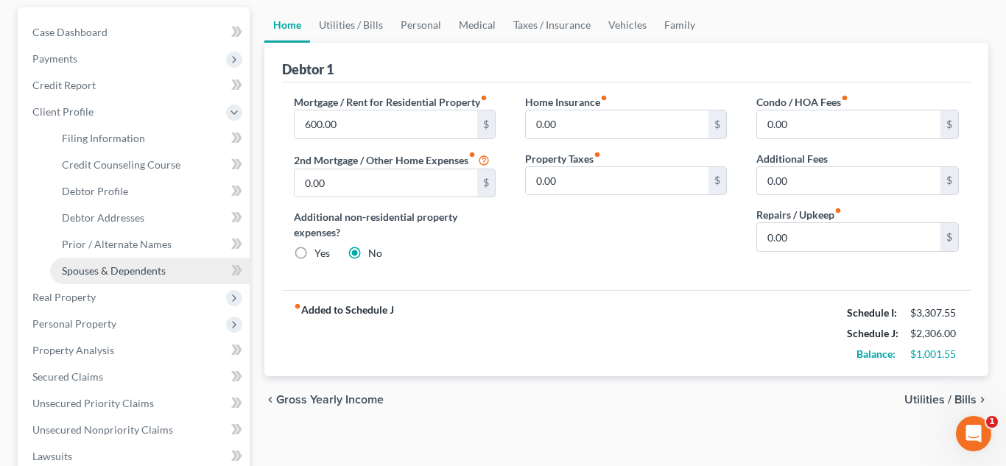
click at [108, 273] on span "Spouses & Dependents" at bounding box center [114, 270] width 104 height 13
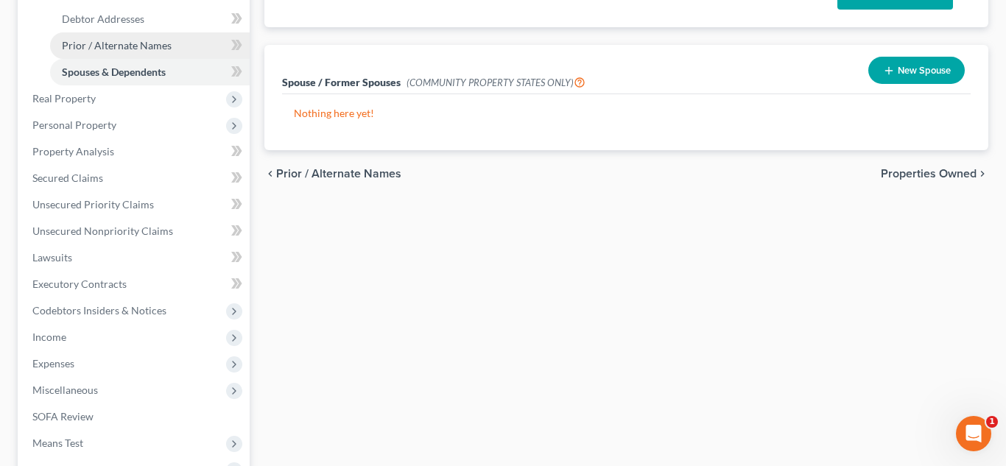
scroll to position [361, 0]
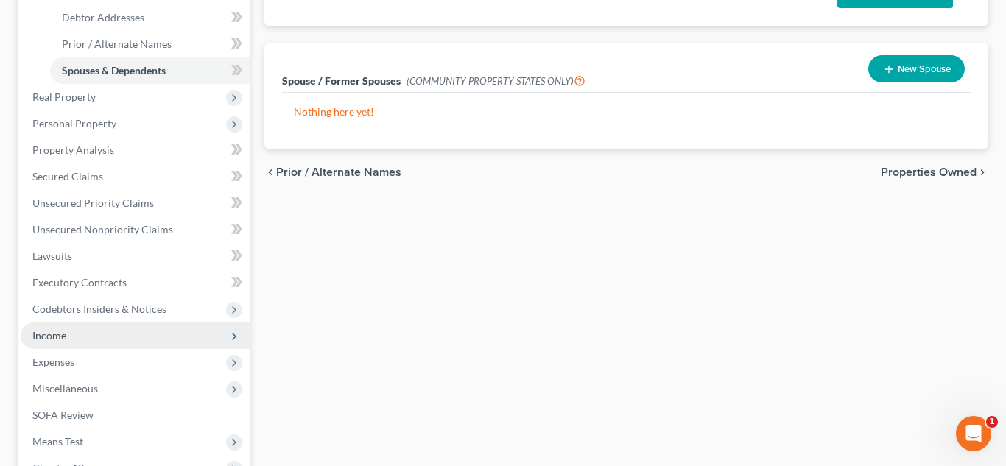
click at [66, 345] on span "Income" at bounding box center [135, 336] width 229 height 27
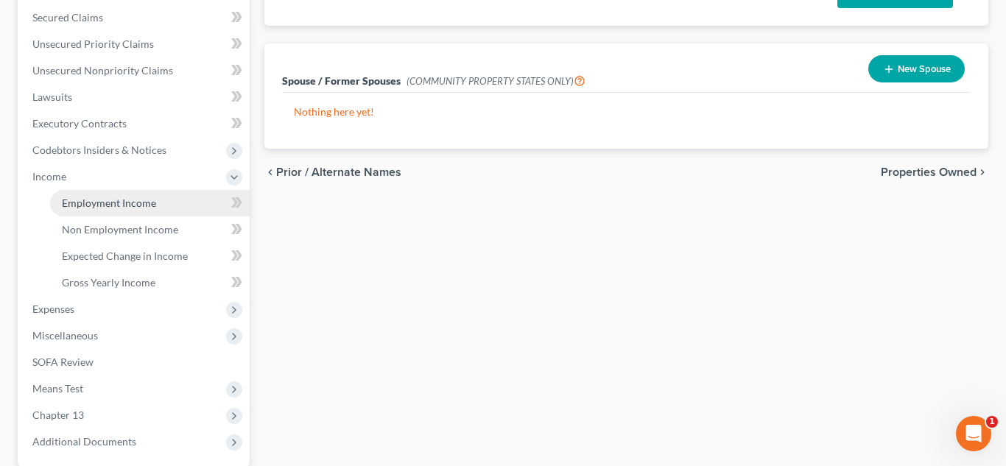
click at [124, 205] on span "Employment Income" at bounding box center [109, 203] width 94 height 13
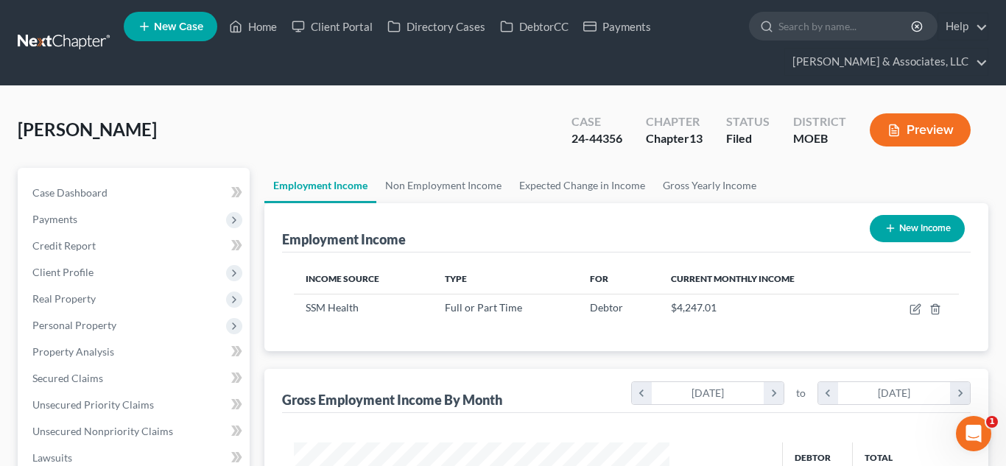
scroll to position [264, 406]
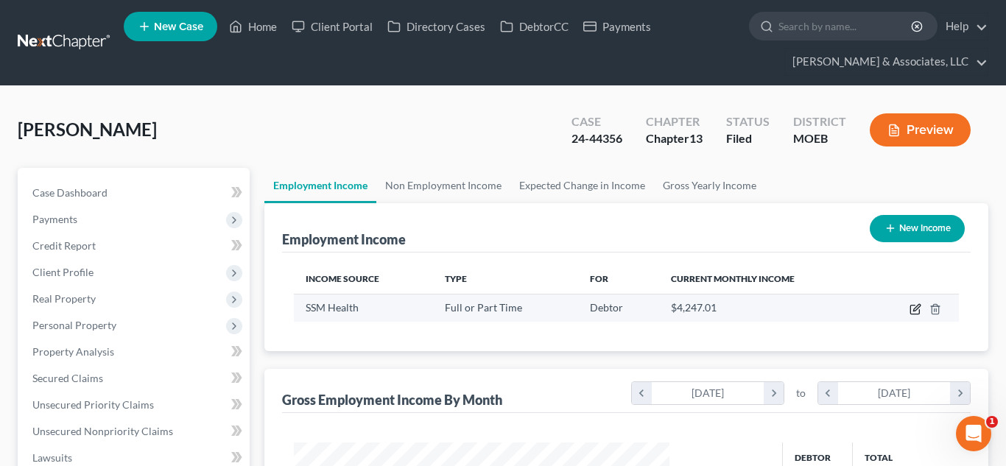
click at [917, 310] on icon "button" at bounding box center [916, 309] width 12 height 12
select select "0"
select select "26"
select select "2"
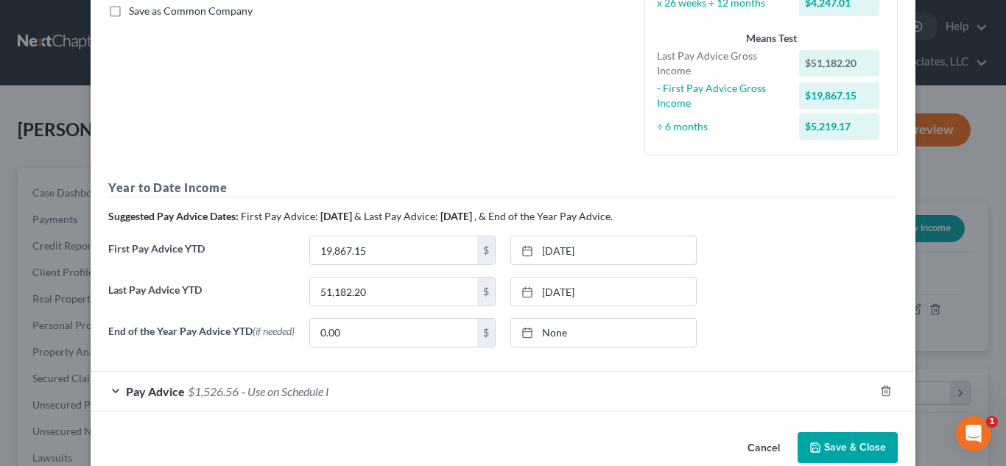
scroll to position [371, 0]
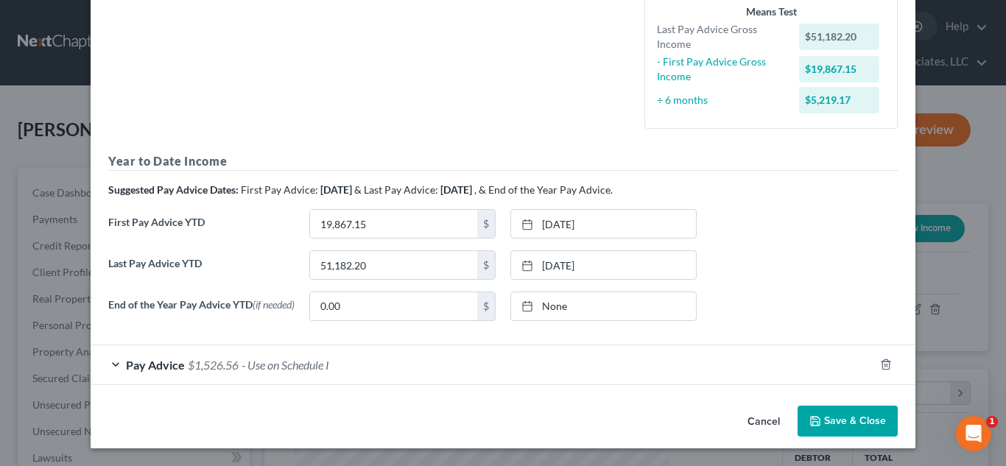
click at [860, 420] on button "Save & Close" at bounding box center [848, 421] width 100 height 31
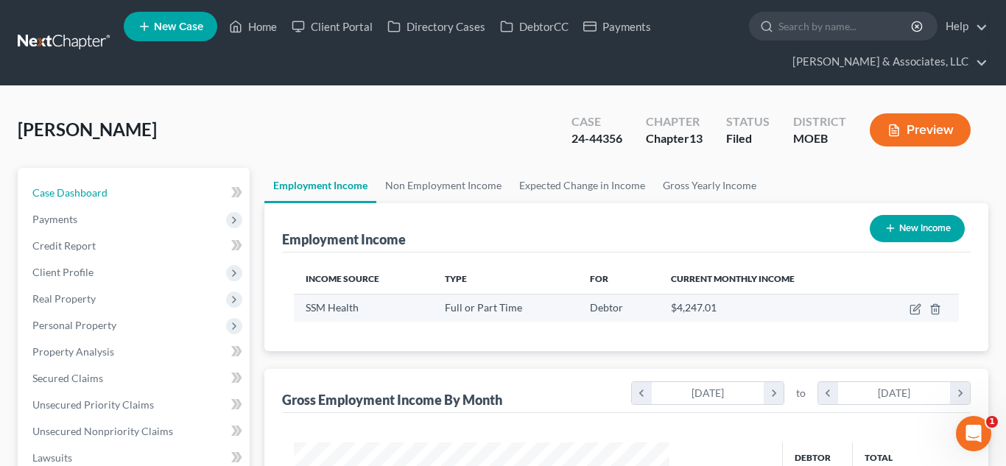
click at [104, 186] on span "Case Dashboard" at bounding box center [69, 192] width 75 height 13
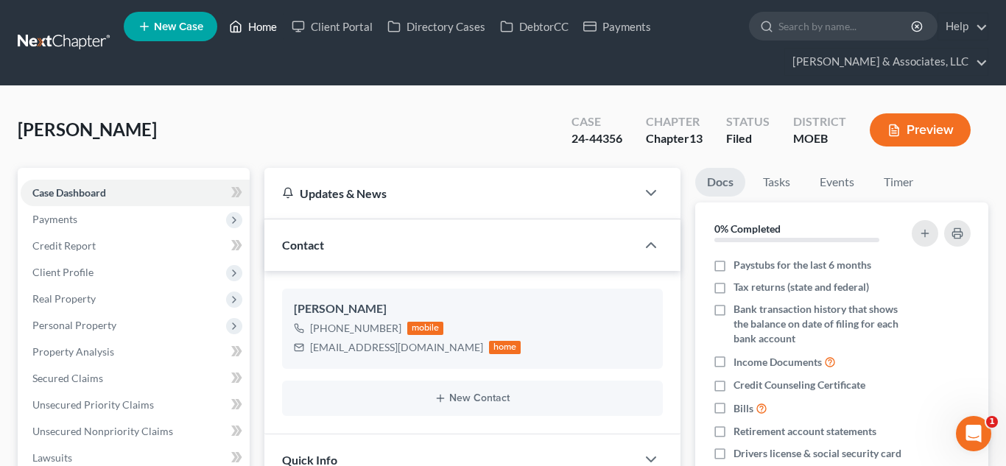
click at [270, 29] on link "Home" at bounding box center [253, 26] width 63 height 27
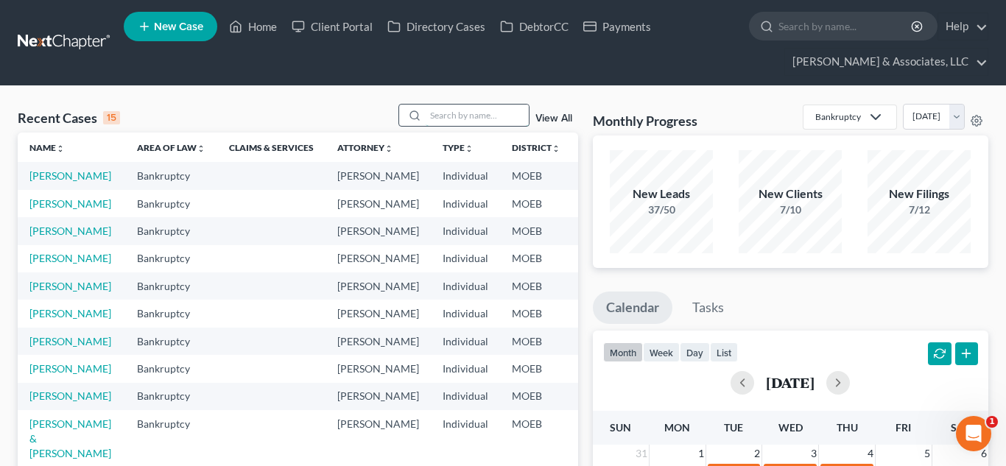
click at [452, 115] on input "search" at bounding box center [477, 115] width 103 height 21
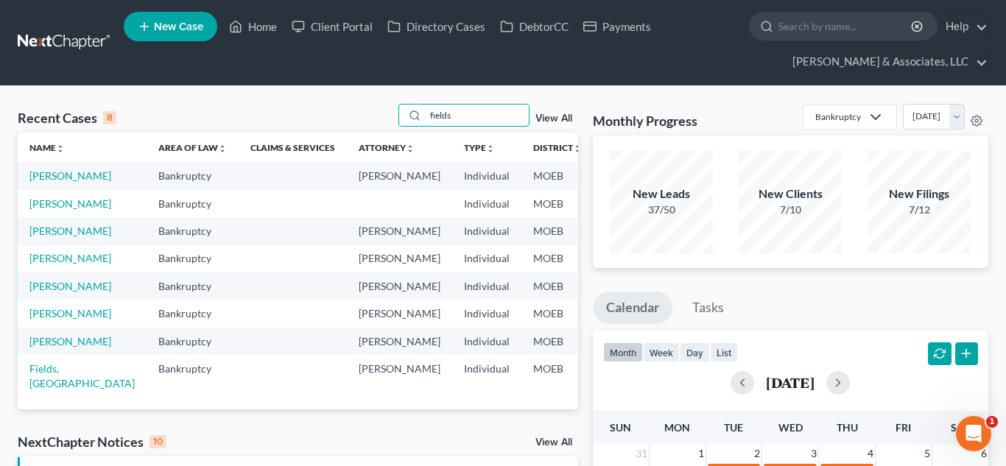
scroll to position [26, 0]
type input "fields"
click at [481, 109] on input "fields" at bounding box center [477, 115] width 103 height 21
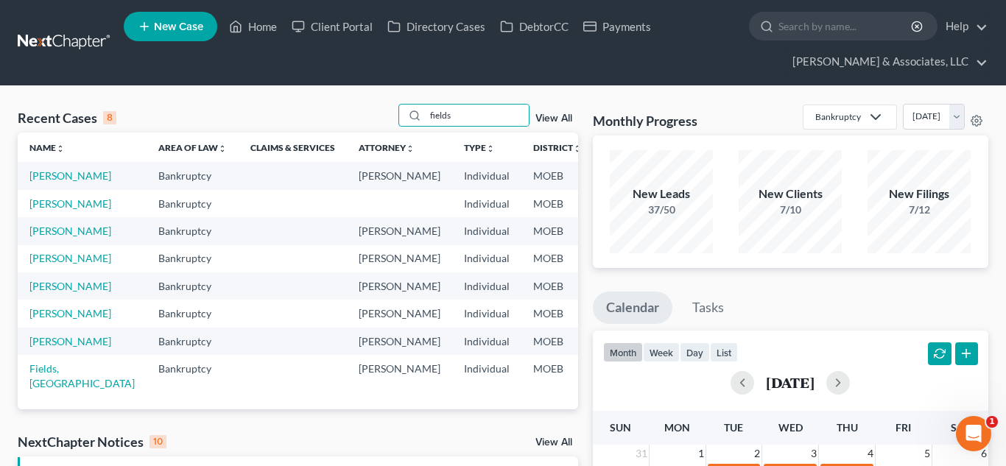
click at [158, 23] on span "New Case" at bounding box center [178, 26] width 49 height 11
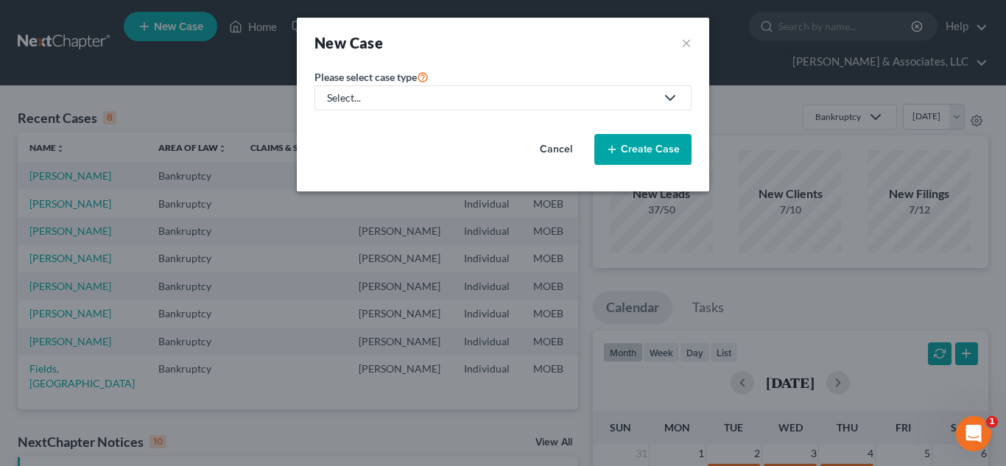
click at [555, 152] on button "Cancel" at bounding box center [556, 149] width 65 height 29
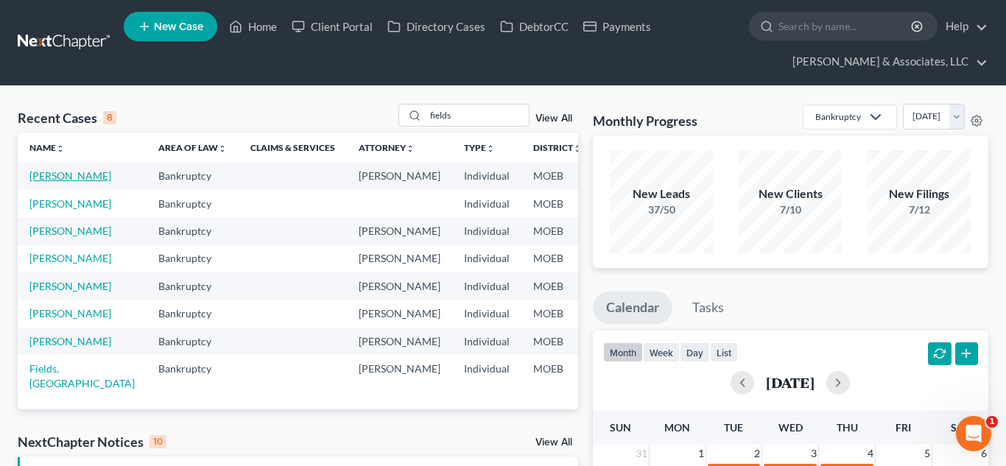
click at [52, 169] on link "[PERSON_NAME]" at bounding box center [70, 175] width 82 height 13
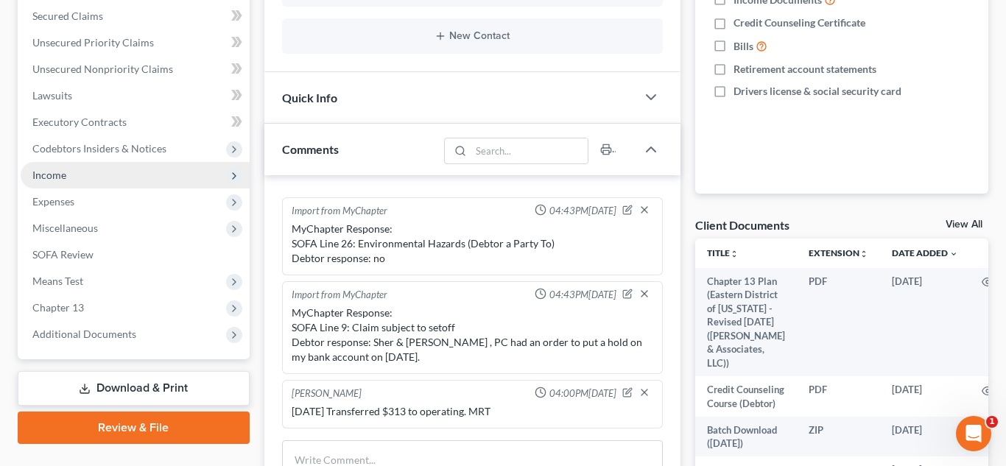
scroll to position [372, 0]
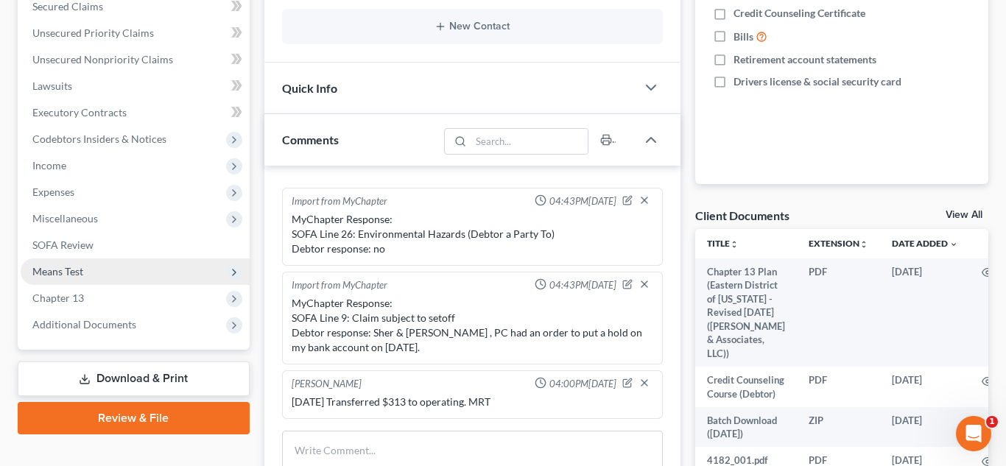
click at [68, 270] on span "Means Test" at bounding box center [57, 271] width 51 height 13
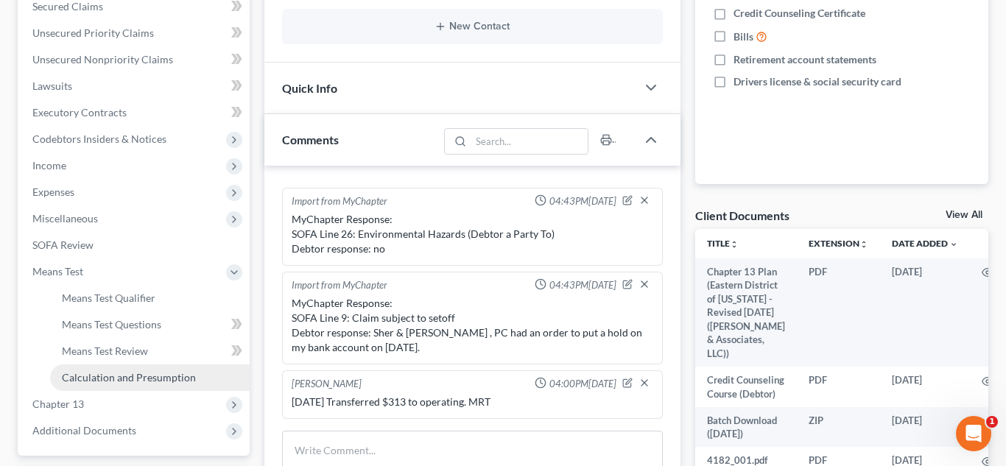
click at [105, 379] on span "Calculation and Presumption" at bounding box center [129, 377] width 134 height 13
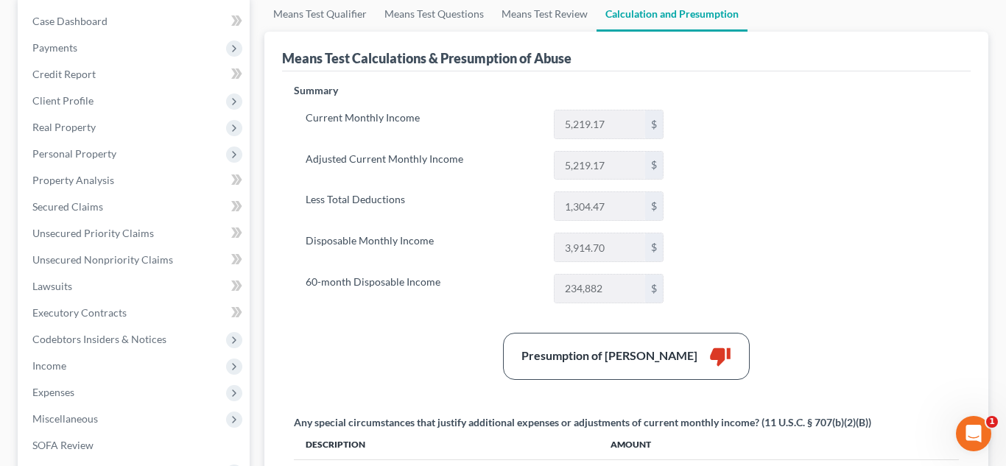
scroll to position [159, 0]
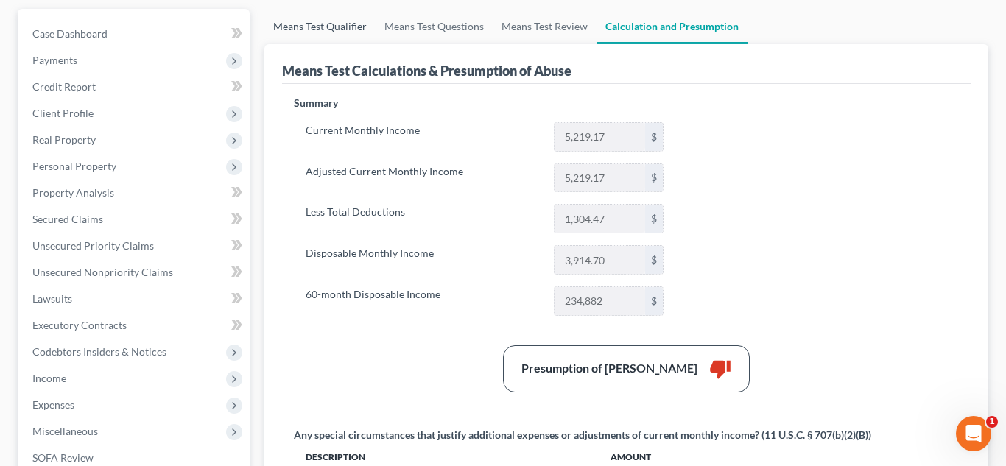
click at [341, 34] on link "Means Test Qualifier" at bounding box center [319, 26] width 111 height 35
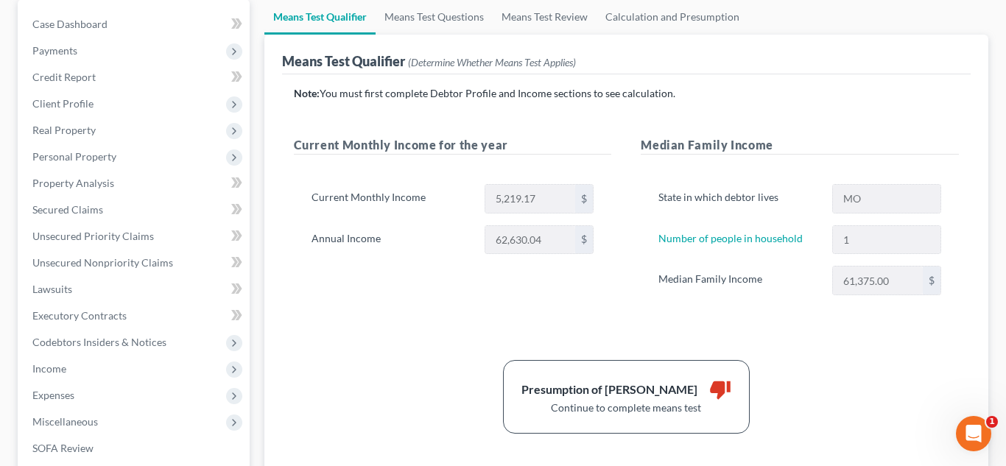
scroll to position [169, 0]
click at [451, 18] on link "Means Test Questions" at bounding box center [434, 16] width 117 height 35
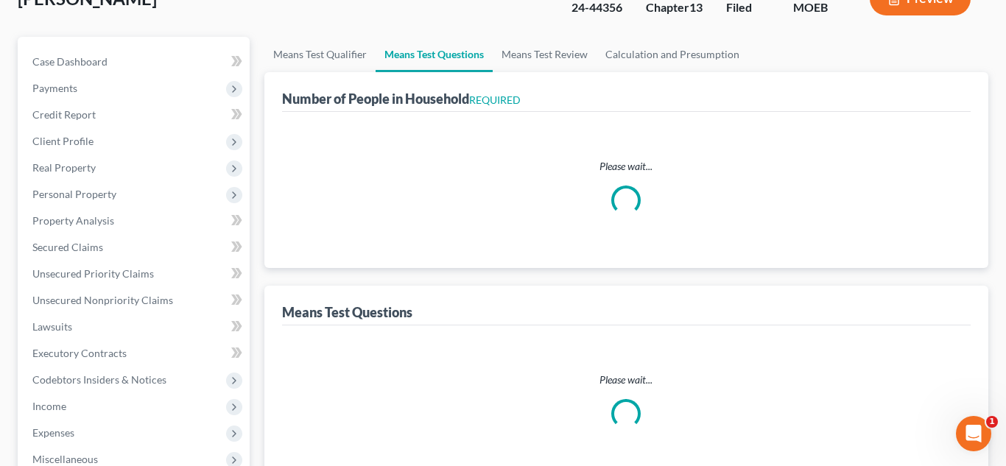
scroll to position [2, 0]
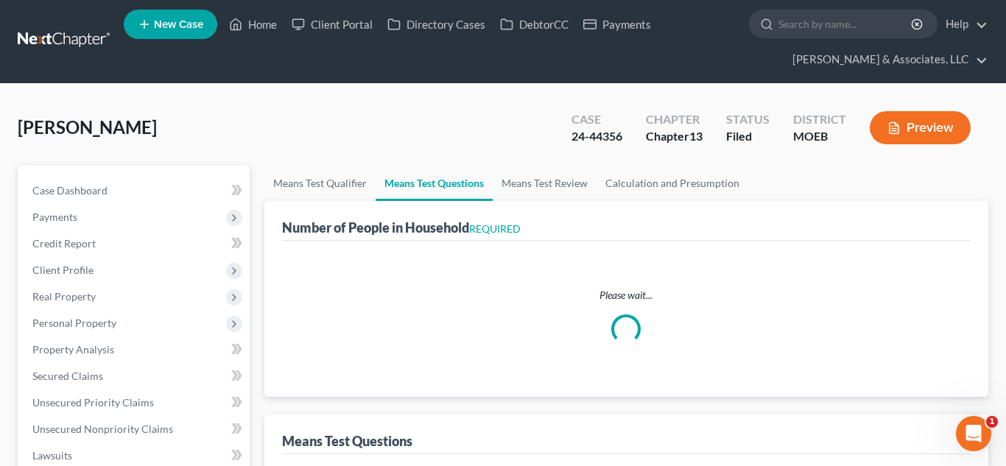
select select "1"
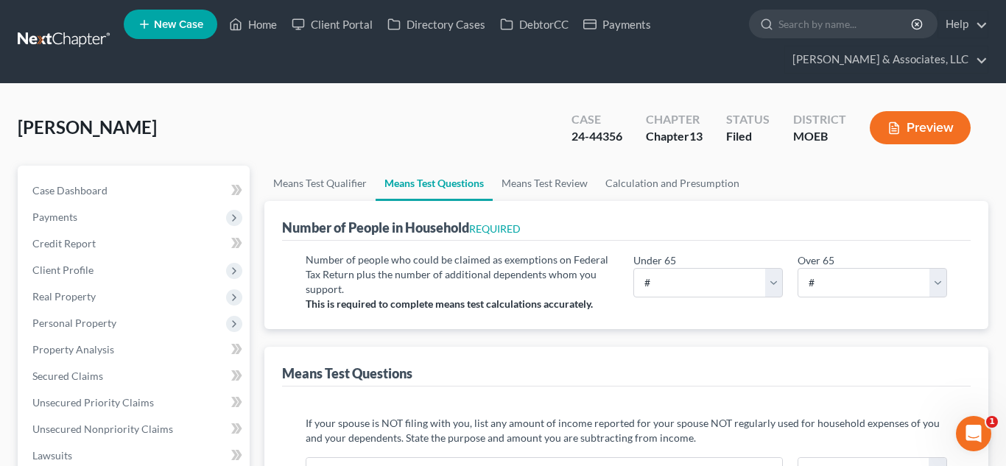
scroll to position [0, 0]
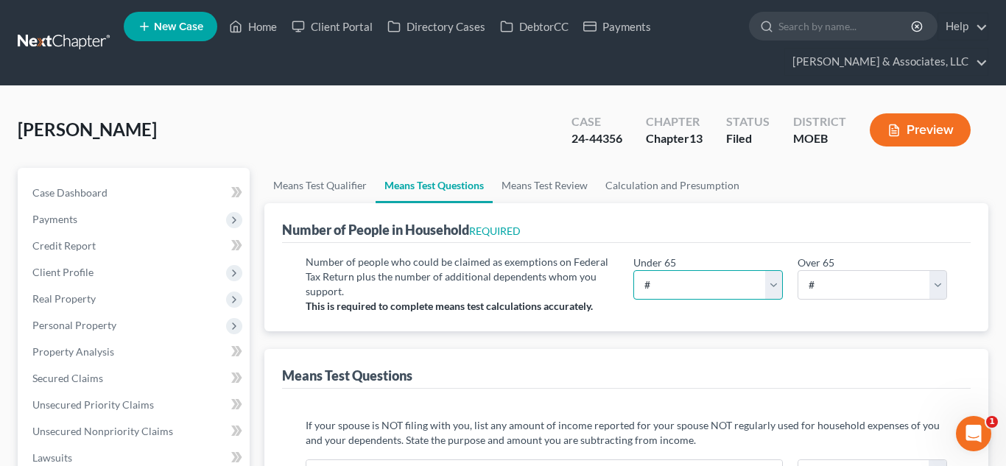
click at [679, 287] on select "# 0 1 2 3 4 5 6 7 8 9 10" at bounding box center [708, 284] width 150 height 29
select select "1"
click at [633, 270] on select "# 0 1 2 3 4 5 6 7 8 9 10" at bounding box center [708, 284] width 150 height 29
click at [538, 191] on link "Means Test Review" at bounding box center [545, 185] width 104 height 35
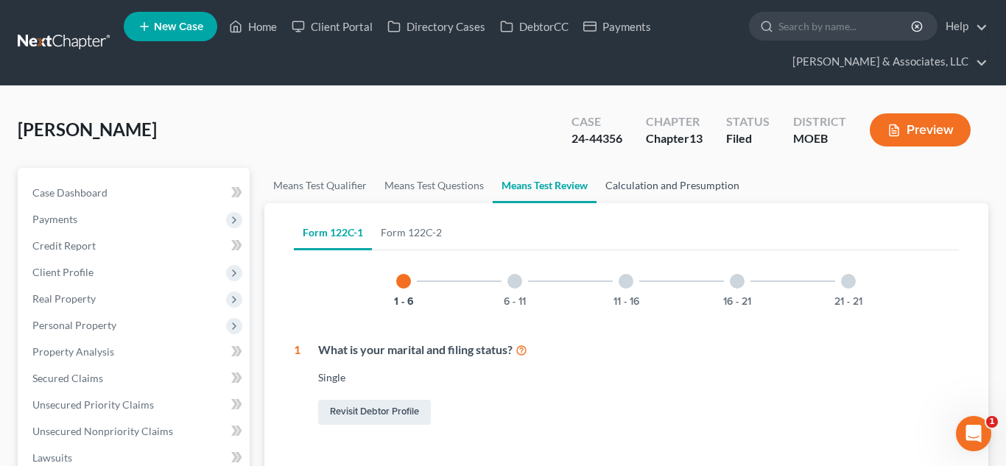
click at [628, 192] on link "Calculation and Presumption" at bounding box center [673, 185] width 152 height 35
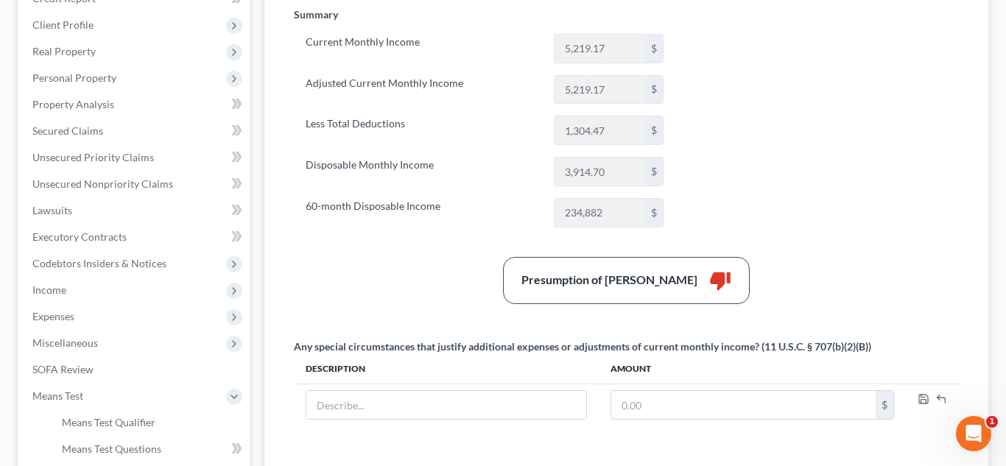
scroll to position [525, 0]
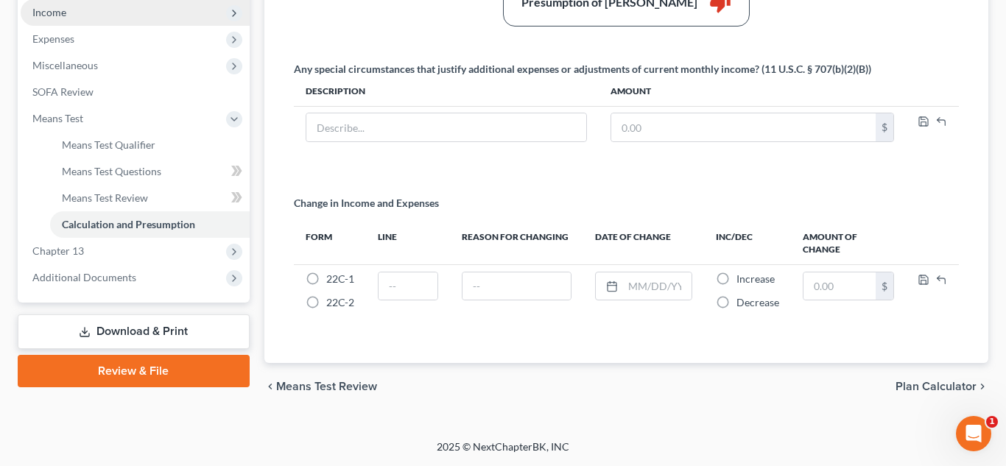
click at [46, 15] on span "Income" at bounding box center [49, 12] width 34 height 13
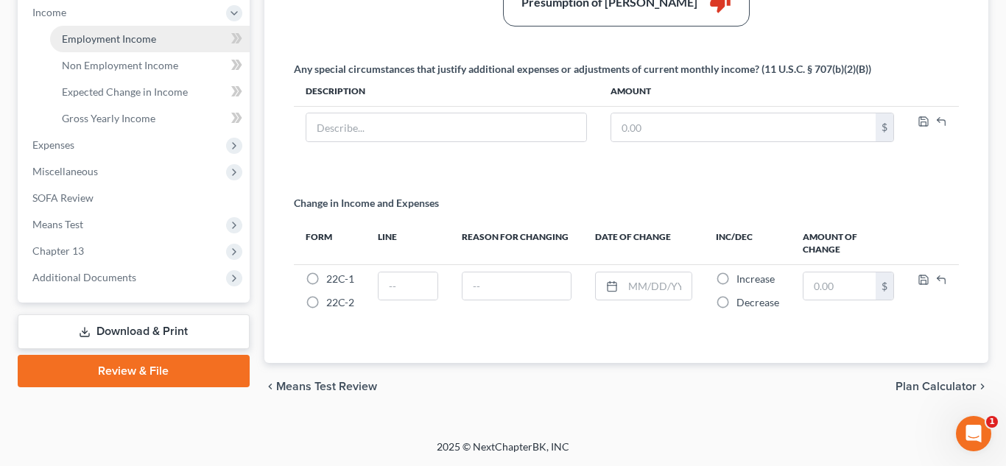
click at [101, 40] on span "Employment Income" at bounding box center [109, 38] width 94 height 13
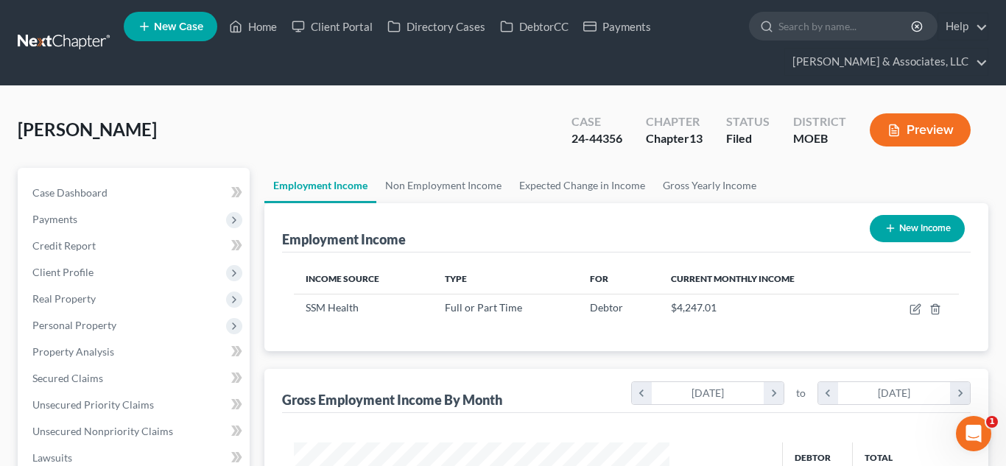
scroll to position [264, 406]
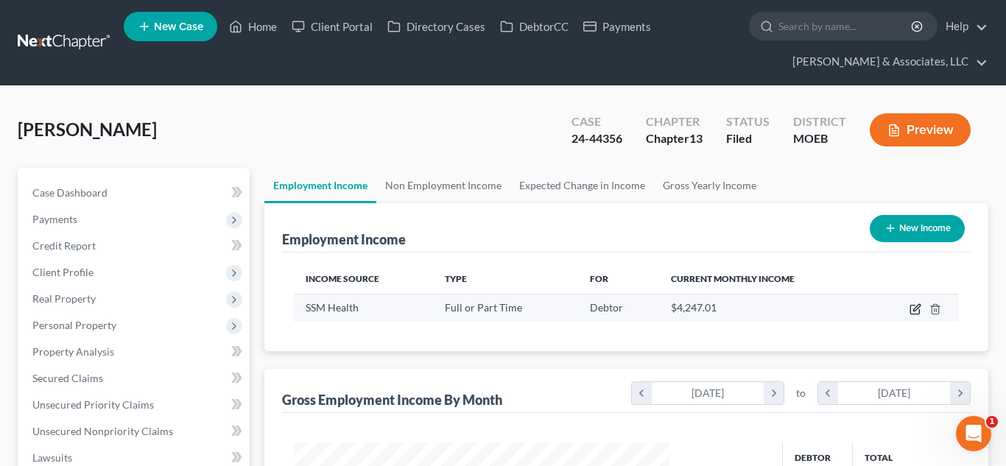
click at [913, 312] on icon "button" at bounding box center [916, 309] width 12 height 12
select select "0"
select select "26"
select select "2"
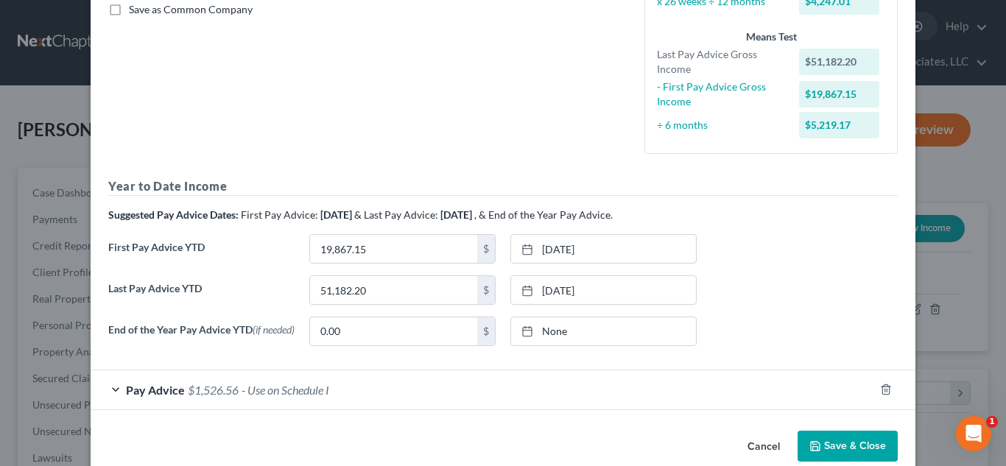
scroll to position [371, 0]
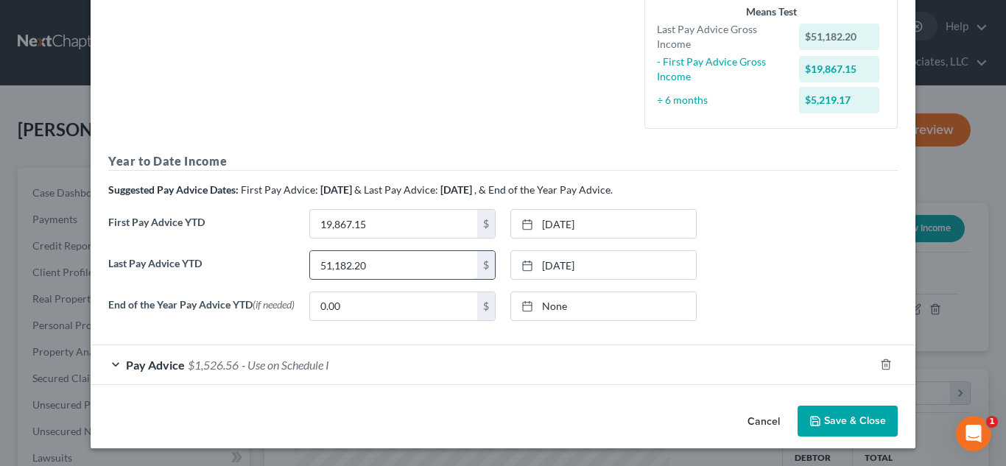
click at [378, 259] on input "51,182.20" at bounding box center [393, 265] width 167 height 28
type input "43,207.84"
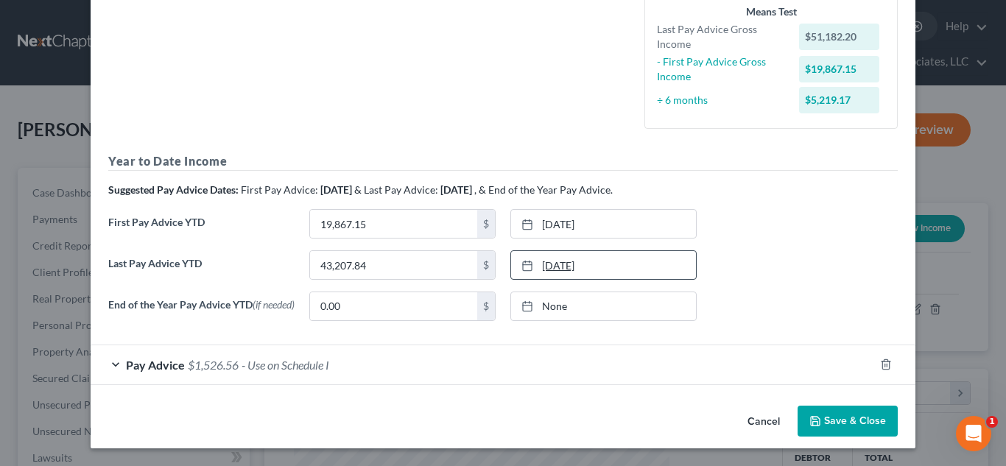
click at [580, 253] on link "[DATE]" at bounding box center [603, 265] width 185 height 28
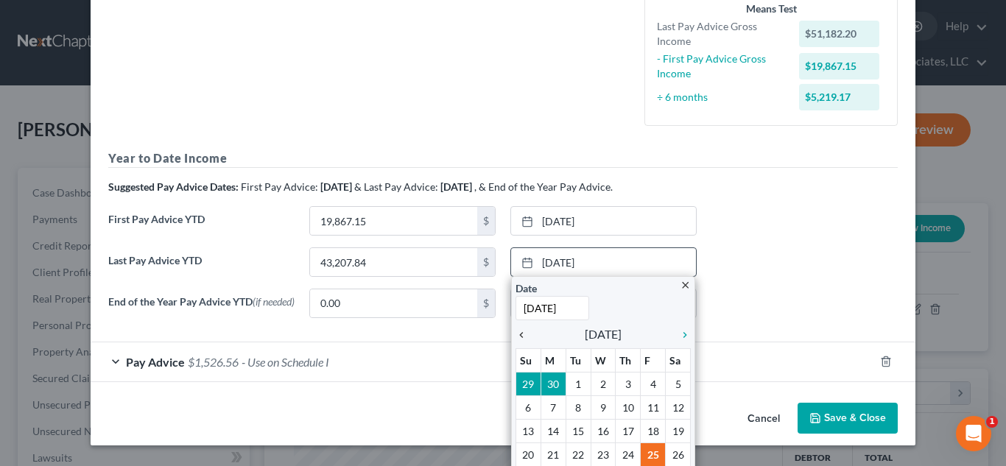
click at [521, 335] on icon "chevron_left" at bounding box center [525, 335] width 19 height 12
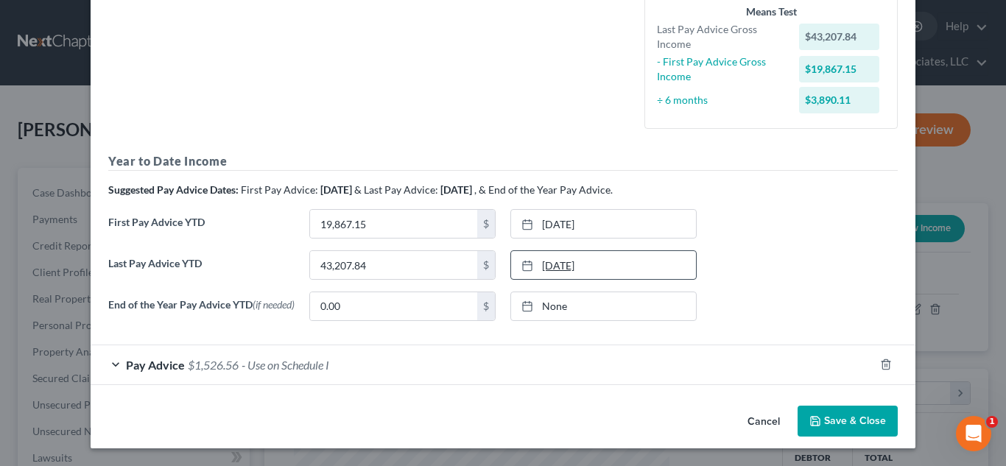
click at [582, 268] on link "[DATE]" at bounding box center [603, 265] width 185 height 28
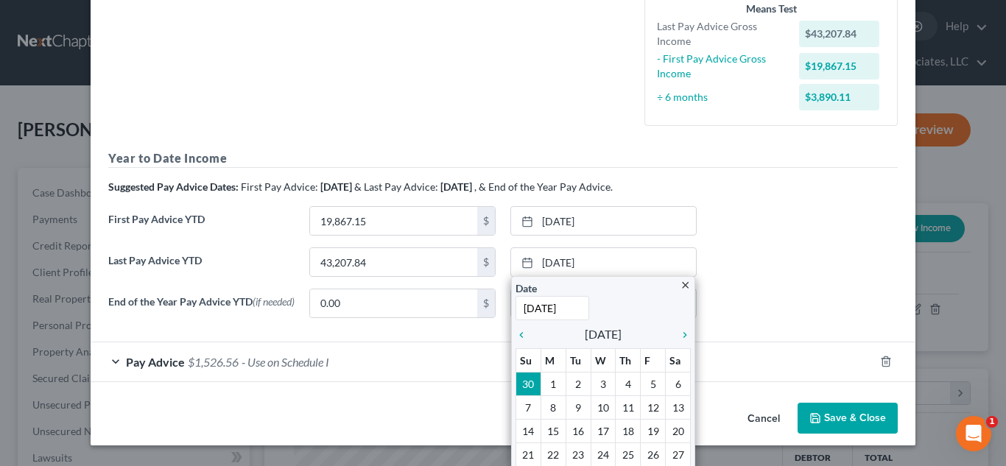
click at [587, 309] on input "[DATE]" at bounding box center [553, 308] width 74 height 24
type input "7"
type input "[DATE]"
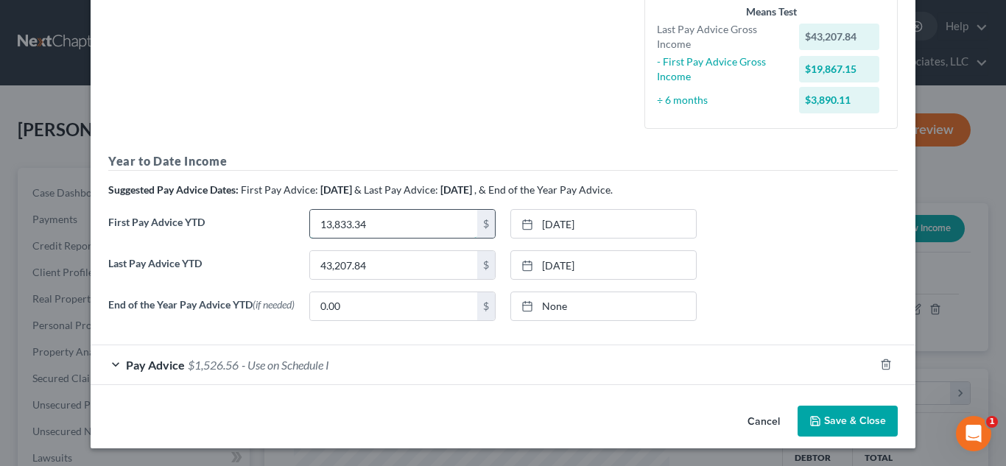
type input "13,833.34"
click at [552, 225] on link "[DATE]" at bounding box center [603, 224] width 185 height 28
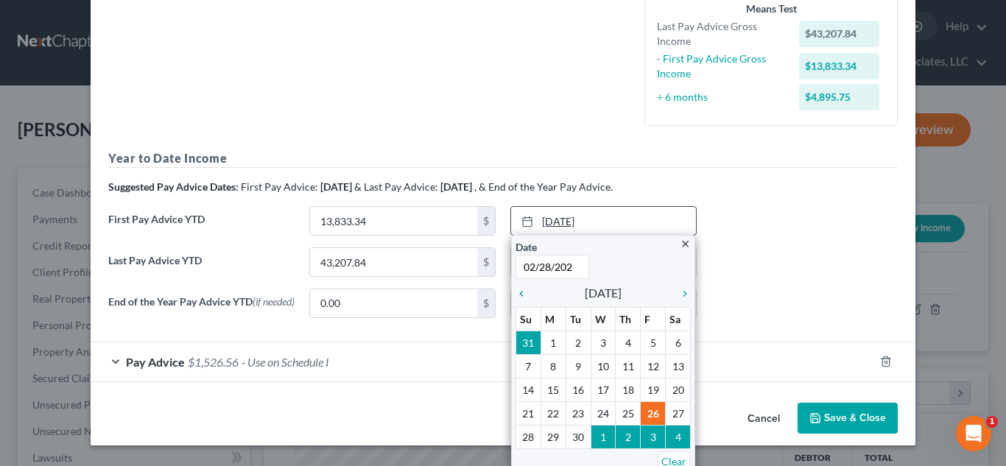
type input "[DATE]"
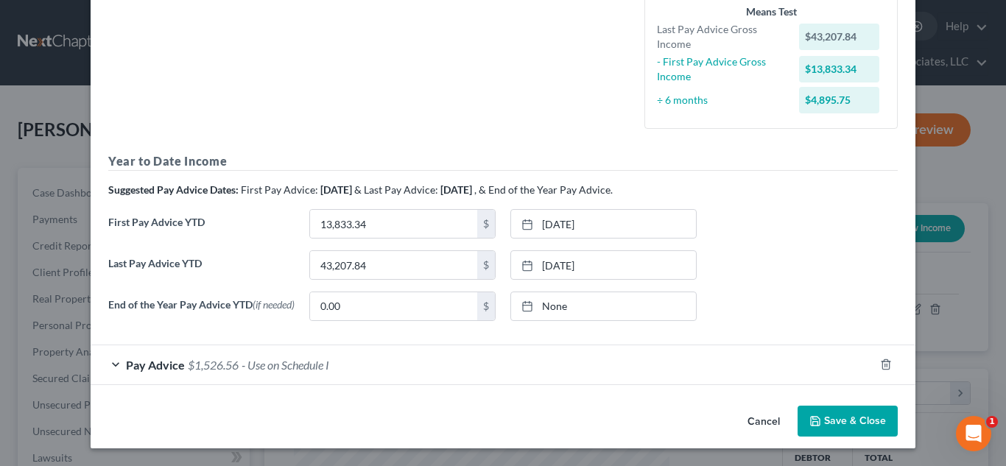
click at [838, 418] on button "Save & Close" at bounding box center [848, 421] width 100 height 31
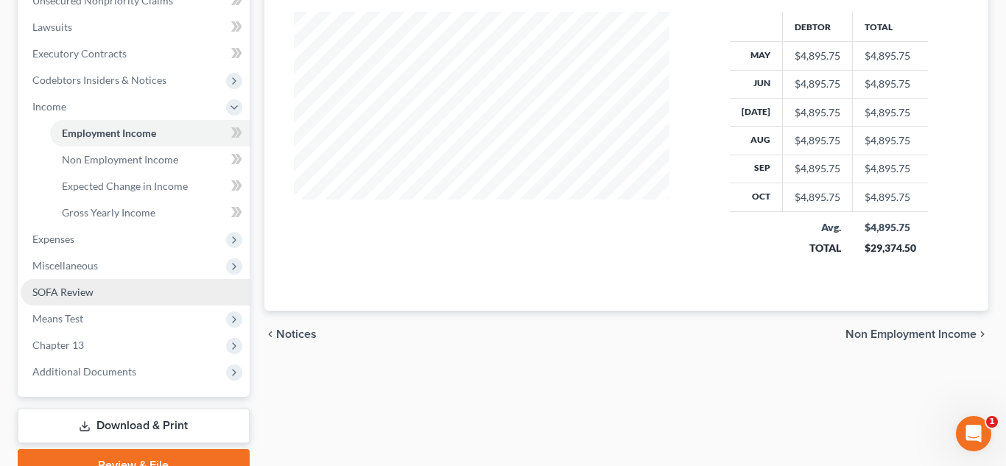
scroll to position [441, 0]
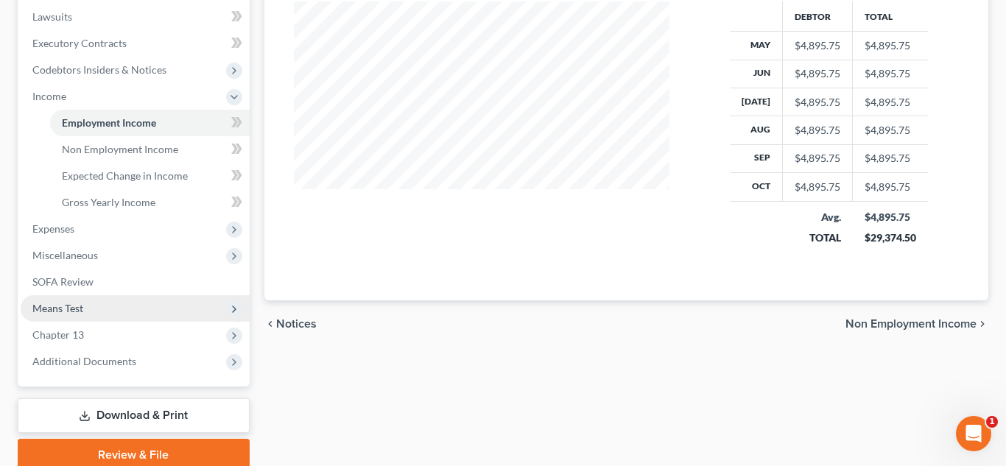
click at [69, 306] on span "Means Test" at bounding box center [57, 308] width 51 height 13
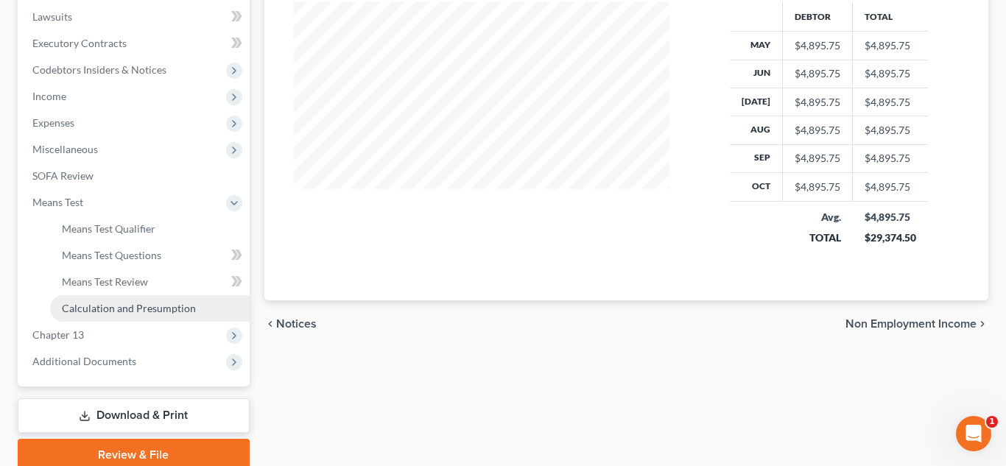
click at [102, 306] on span "Calculation and Presumption" at bounding box center [129, 308] width 134 height 13
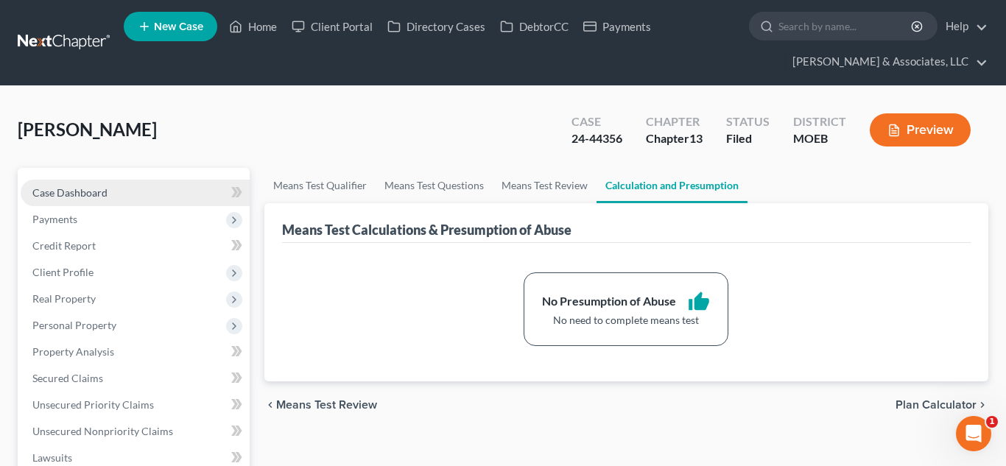
click at [110, 202] on link "Case Dashboard" at bounding box center [135, 193] width 229 height 27
